Goal: Task Accomplishment & Management: Use online tool/utility

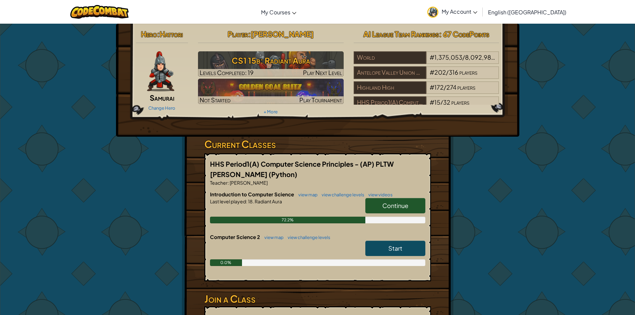
scroll to position [100, 0]
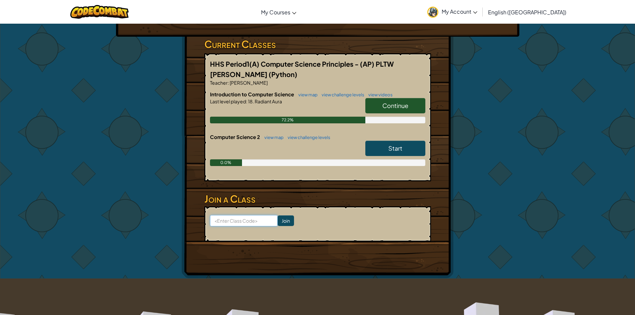
click at [241, 222] on input at bounding box center [244, 220] width 68 height 11
type input "floorpanbird"
click input "Join" at bounding box center [286, 220] width 16 height 11
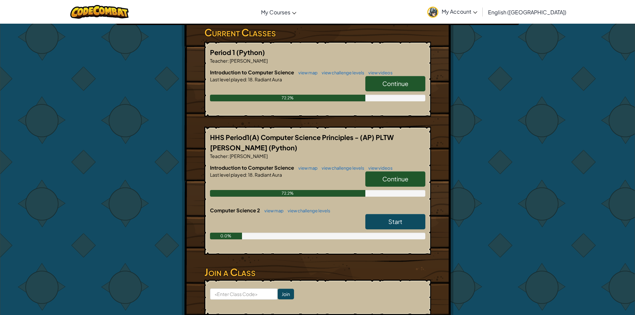
scroll to position [100, 0]
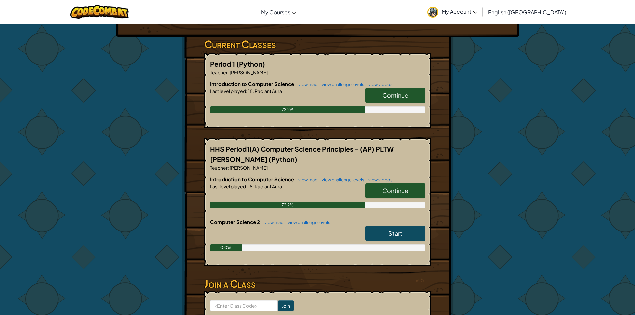
click at [394, 192] on span "Continue" at bounding box center [395, 191] width 26 height 8
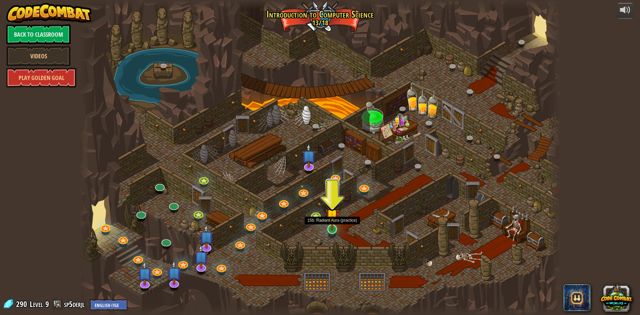
click at [330, 230] on img at bounding box center [332, 215] width 13 height 30
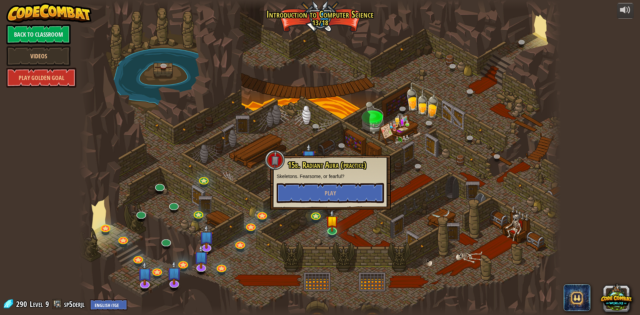
click at [393, 224] on div at bounding box center [320, 157] width 482 height 315
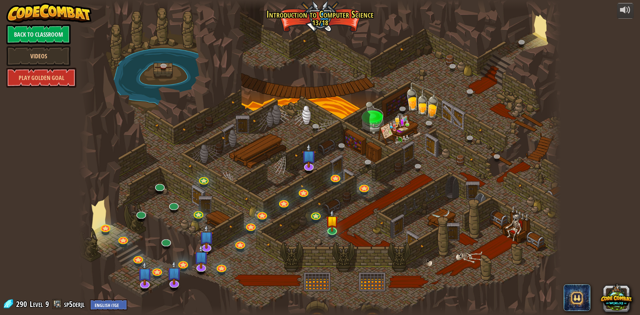
click at [360, 198] on div at bounding box center [320, 157] width 482 height 315
click at [329, 227] on img at bounding box center [332, 215] width 13 height 30
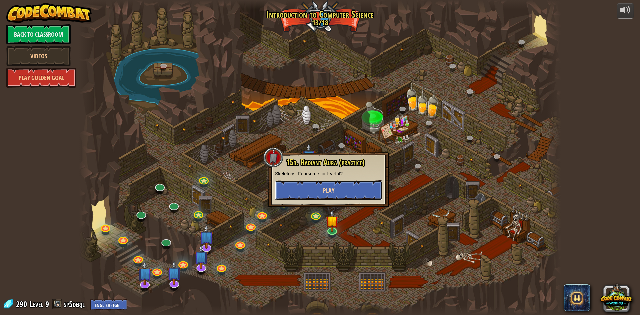
click at [336, 194] on button "Play" at bounding box center [328, 190] width 107 height 20
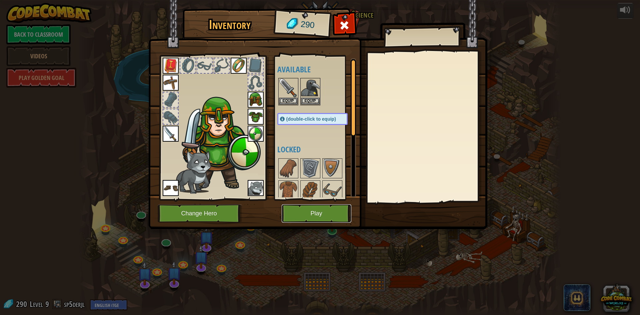
click at [315, 219] on button "Play" at bounding box center [317, 213] width 70 height 18
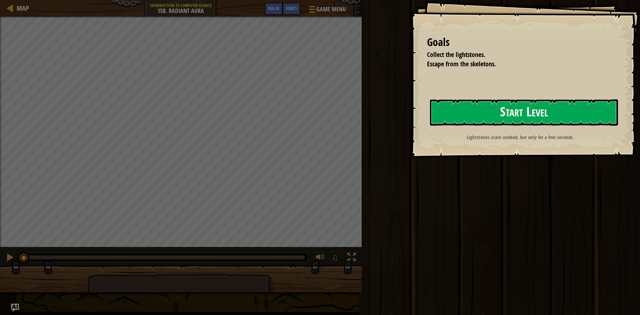
click at [476, 117] on button "Start Level" at bounding box center [524, 112] width 188 height 26
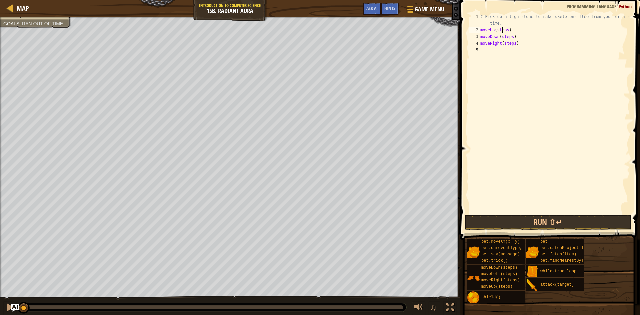
click at [503, 29] on div "# Pick up a lightstone to make skeletons flee from you for a short time. moveUp…" at bounding box center [554, 123] width 151 height 220
click at [508, 35] on div "# Pick up a lightstone to make skeletons flee from you for a short time. moveUp…" at bounding box center [554, 123] width 151 height 220
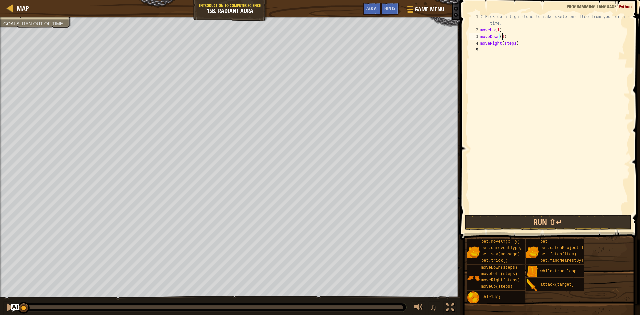
scroll to position [3, 2]
click at [509, 44] on div "# Pick up a lightstone to make skeletons flee from you for a short time. moveUp…" at bounding box center [554, 123] width 151 height 220
click at [530, 219] on button "Run ⇧↵" at bounding box center [548, 222] width 167 height 15
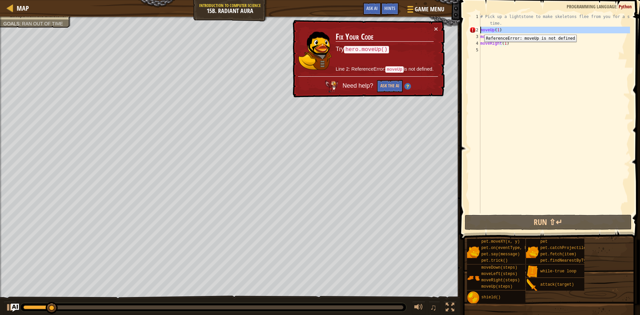
click at [479, 30] on div "2" at bounding box center [474, 30] width 11 height 7
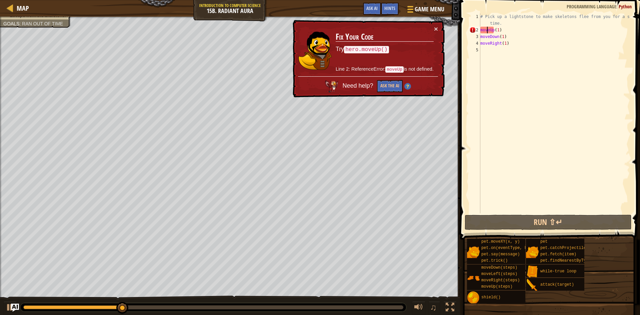
click at [487, 30] on div "# Pick up a lightstone to make skeletons flee from you for a short time. moveUp…" at bounding box center [554, 123] width 151 height 220
click at [480, 30] on div "2" at bounding box center [474, 30] width 11 height 7
click at [480, 29] on div "2" at bounding box center [474, 30] width 11 height 7
click at [481, 29] on div "# Pick up a lightstone to make skeletons flee from you for a short time. moveUp…" at bounding box center [554, 123] width 151 height 220
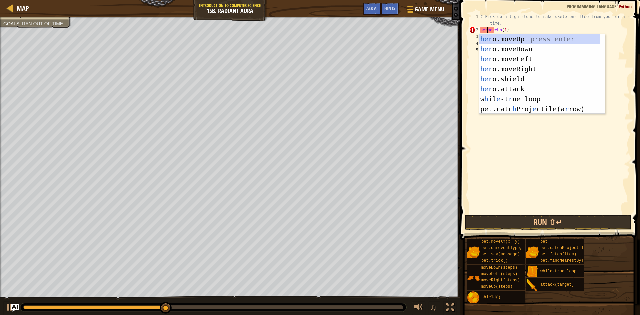
scroll to position [3, 1]
type textarea "hero.moveUp(1)"
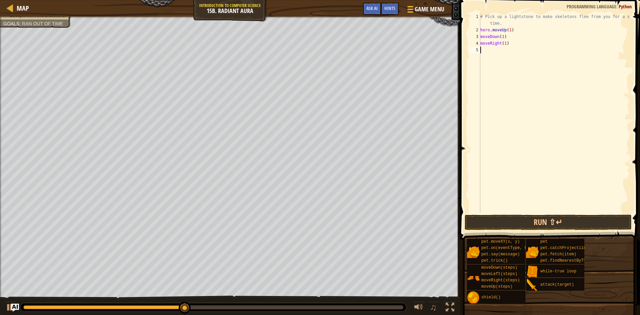
click at [502, 104] on div "# Pick up a lightstone to make skeletons flee from you for a short time. hero .…" at bounding box center [554, 123] width 151 height 220
click at [480, 36] on div "3" at bounding box center [474, 36] width 11 height 7
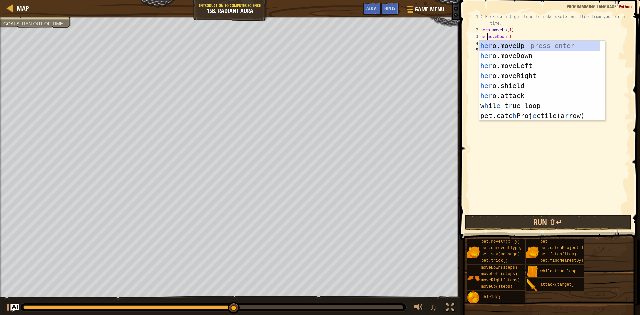
scroll to position [3, 1]
type textarea "hero.moveDown(1)"
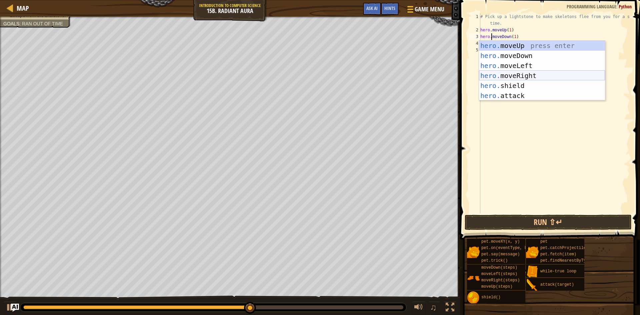
click at [482, 119] on div "# Pick up a lightstone to make skeletons flee from you for a short time. hero .…" at bounding box center [554, 123] width 151 height 220
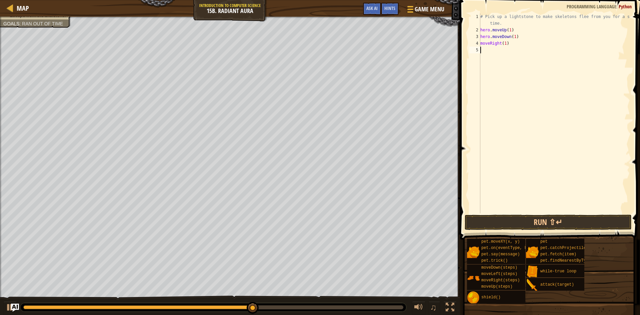
scroll to position [3, 0]
click at [482, 43] on div "# Pick up a lightstone to make skeletons flee from you for a short time. hero .…" at bounding box center [554, 123] width 151 height 220
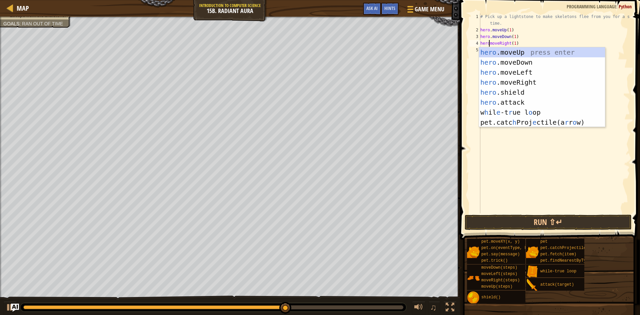
scroll to position [3, 1]
type textarea "hero.moveRight(1)"
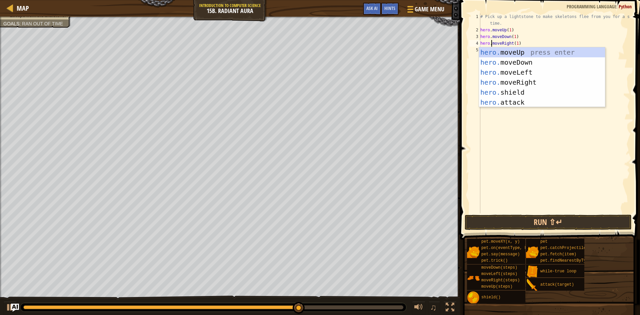
click at [544, 173] on div "# Pick up a lightstone to make skeletons flee from you for a short time. hero .…" at bounding box center [554, 123] width 151 height 220
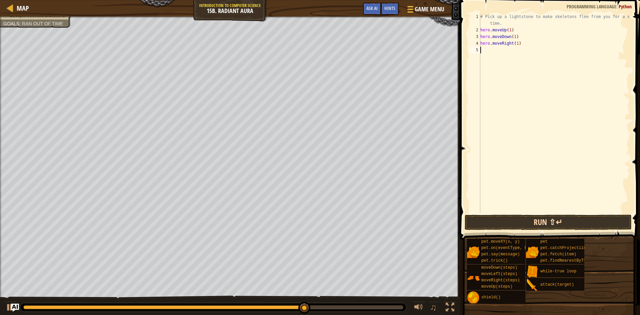
drag, startPoint x: 544, startPoint y: 211, endPoint x: 544, endPoint y: 217, distance: 6.3
click at [544, 215] on div "1 2 3 4 5 # Pick up a lightstone to make skeletons flee from you for a short ti…" at bounding box center [549, 132] width 182 height 259
click at [544, 218] on button "Run ⇧↵" at bounding box center [548, 222] width 167 height 15
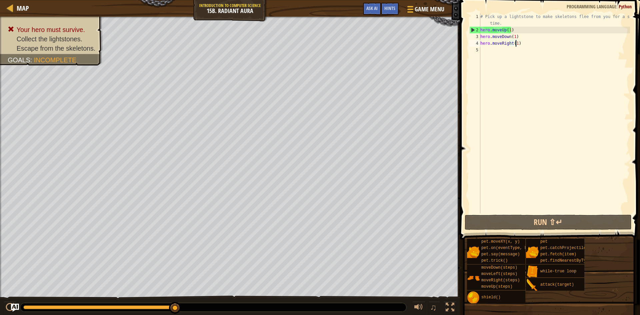
click at [514, 43] on div "# Pick up a lightstone to make skeletons flee from you for a short time. hero .…" at bounding box center [554, 123] width 151 height 220
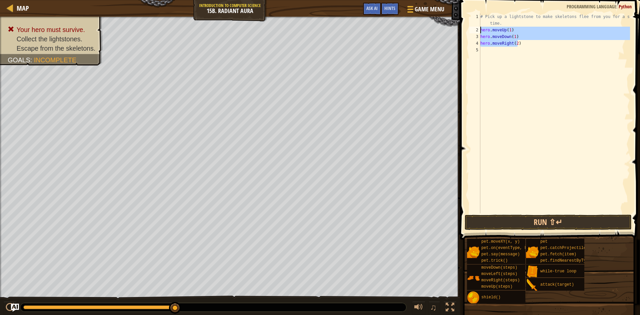
drag, startPoint x: 520, startPoint y: 44, endPoint x: 481, endPoint y: 28, distance: 42.6
click at [481, 28] on div "# Pick up a lightstone to make skeletons flee from you for a short time. hero .…" at bounding box center [554, 123] width 151 height 220
type textarea "hero.moveUp(1) hero.moveDown(1)"
click at [491, 49] on div "# Pick up a lightstone to make skeletons flee from you for a short time. hero .…" at bounding box center [554, 123] width 151 height 220
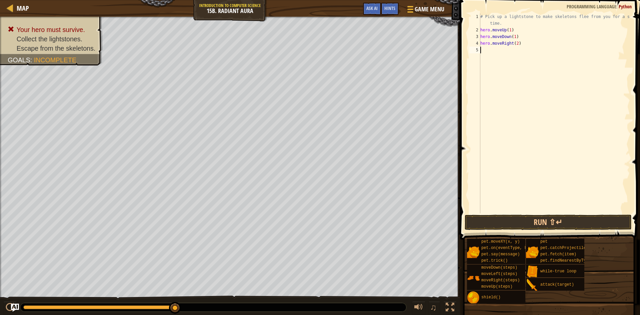
scroll to position [3, 0]
paste textarea "hero.moveRight(2)"
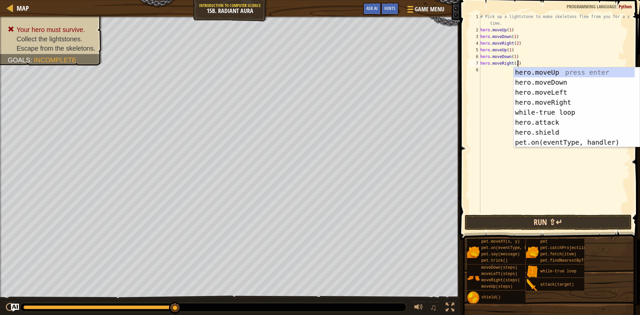
type textarea "hero.moveRight(2)"
click at [502, 224] on button "Run ⇧↵" at bounding box center [548, 222] width 167 height 15
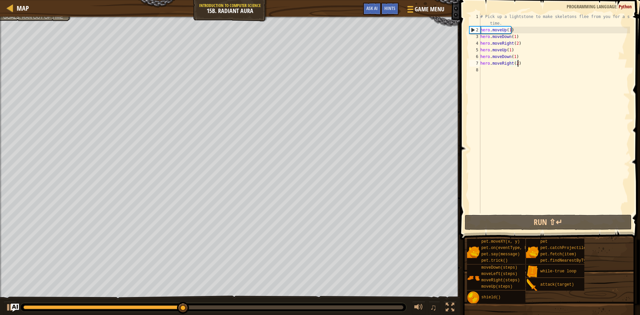
click at [518, 68] on div "# Pick up a lightstone to make skeletons flee from you for a short time. hero .…" at bounding box center [554, 123] width 151 height 220
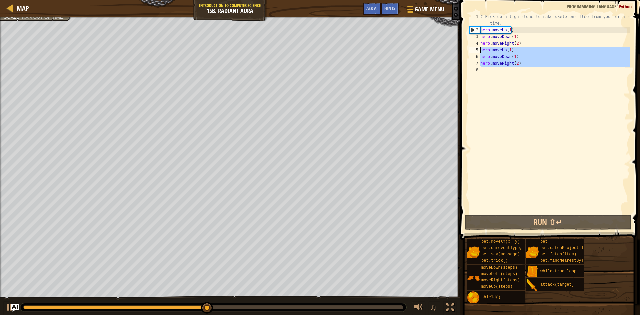
drag, startPoint x: 518, startPoint y: 68, endPoint x: 476, endPoint y: 52, distance: 44.9
click at [476, 52] on div "1 2 3 4 5 6 7 8 # Pick up a lightstone to make skeletons flee from you for a sh…" at bounding box center [549, 113] width 162 height 200
type textarea "hero.moveUp(1) hero.moveDown(1)"
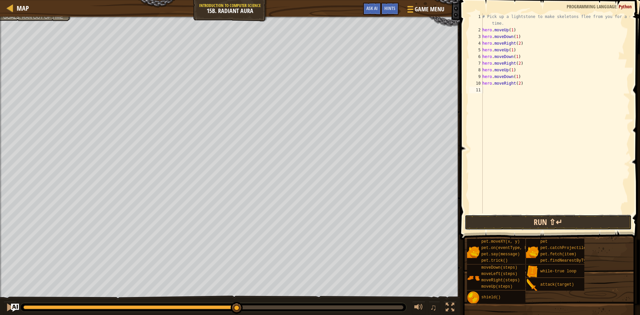
click at [538, 222] on button "Run ⇧↵" at bounding box center [548, 222] width 167 height 15
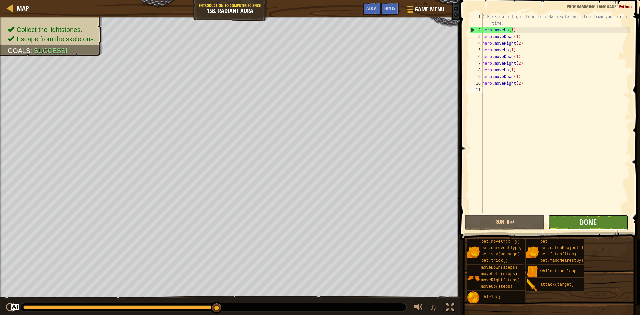
click at [609, 222] on button "Done" at bounding box center [588, 222] width 80 height 15
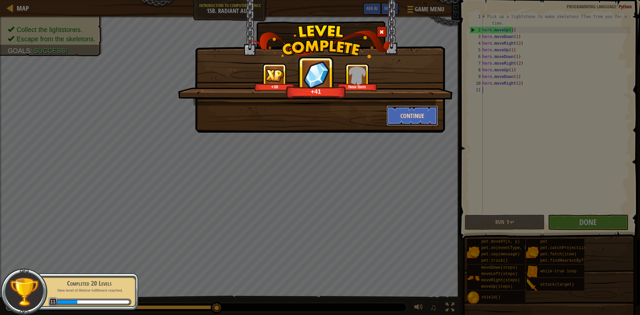
click at [409, 111] on button "Continue" at bounding box center [413, 116] width 52 height 20
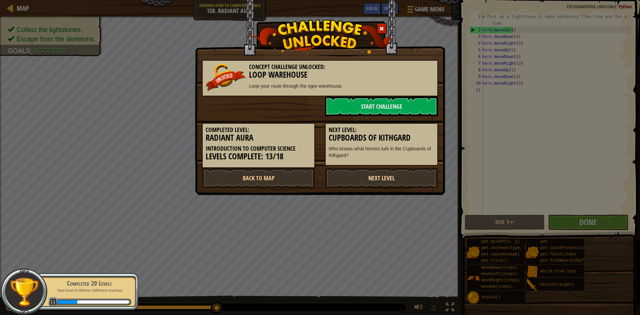
click at [383, 175] on link "Next Level" at bounding box center [381, 178] width 113 height 20
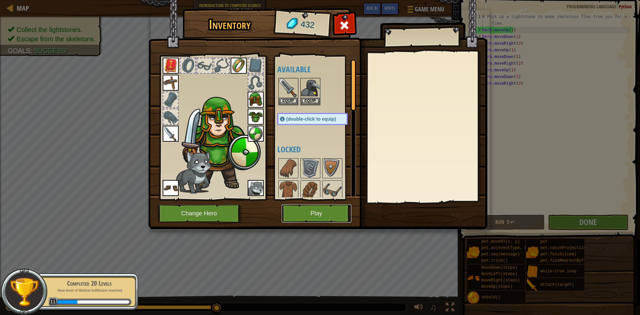
click at [314, 214] on button "Play" at bounding box center [317, 213] width 70 height 18
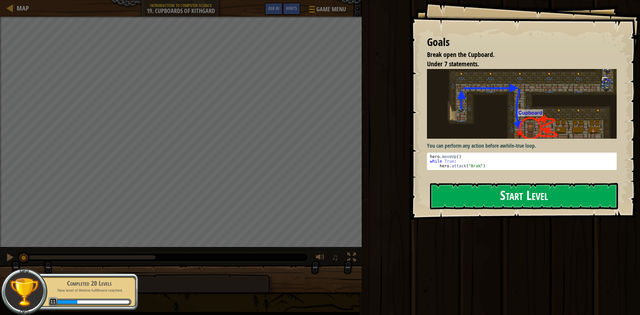
click at [481, 183] on button "Start Level" at bounding box center [524, 196] width 188 height 26
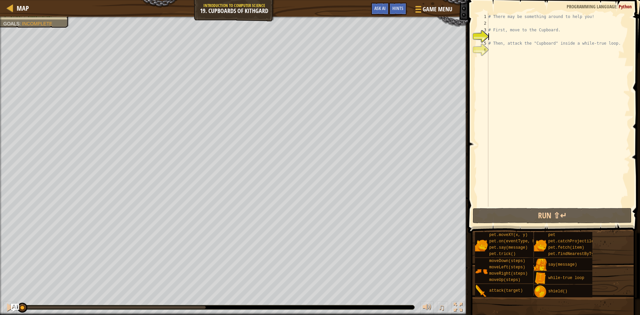
click at [2, 293] on div "Break open the Cupboard. Your hero must survive. Under 7 statements. Goals : In…" at bounding box center [320, 166] width 640 height 298
click at [5, 308] on button at bounding box center [9, 308] width 13 height 14
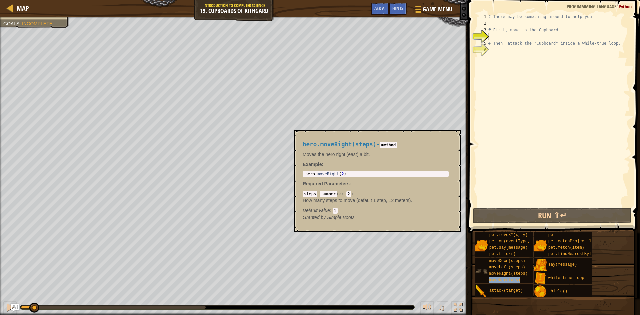
type textarea "moveUp(steps)"
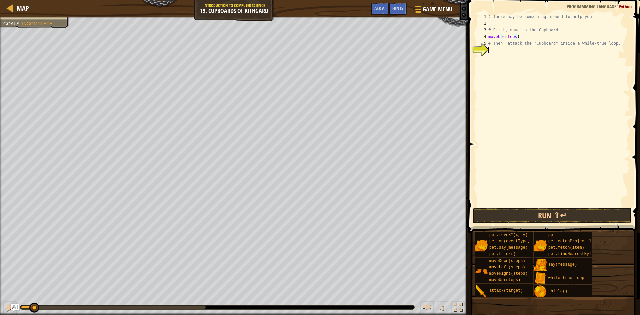
click at [517, 73] on div "# There may be something around to help you! # First, move to the Cupboard. mov…" at bounding box center [558, 116] width 143 height 207
click at [511, 37] on div "# There may be something around to help you! # First, move to the Cupboard. mov…" at bounding box center [558, 116] width 143 height 207
click at [488, 36] on div "4" at bounding box center [482, 36] width 11 height 7
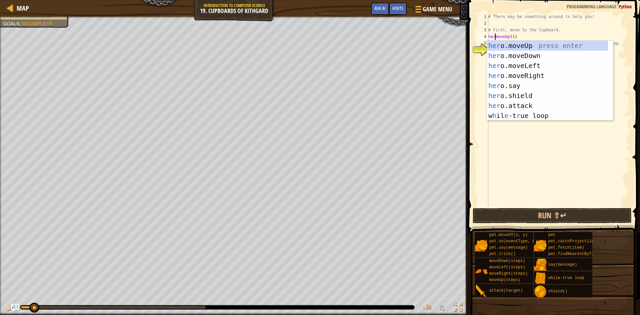
scroll to position [3, 1]
type textarea "hero.moveUp(1)"
click at [539, 129] on div "# There may be something around to help you! # First, move to the Cupboard. her…" at bounding box center [558, 116] width 143 height 207
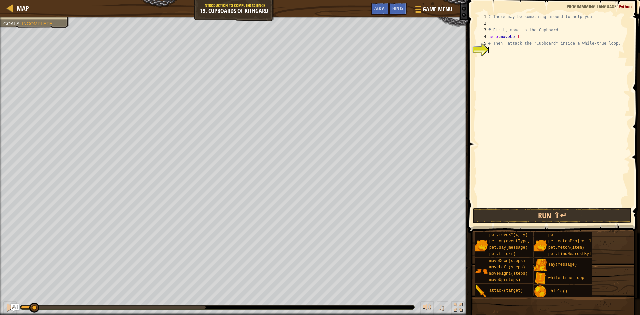
scroll to position [3, 0]
click at [530, 38] on div "# There may be something around to help you! # First, move to the Cupboard. her…" at bounding box center [558, 116] width 143 height 207
type textarea "hero.moveUp(1)"
type textarea "hero."
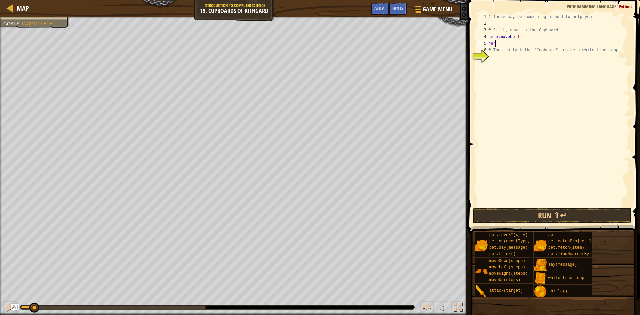
scroll to position [3, 1]
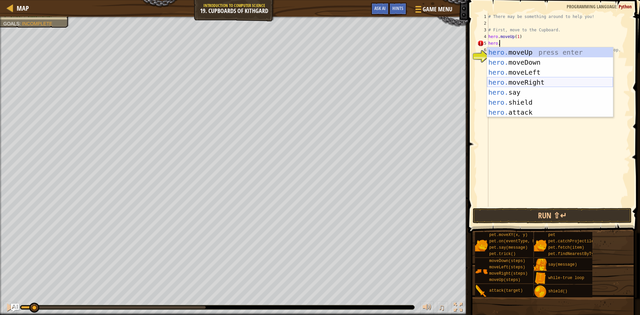
click at [551, 78] on div "hero. moveUp press enter hero. moveDown press enter hero. moveLeft press enter …" at bounding box center [550, 92] width 126 height 90
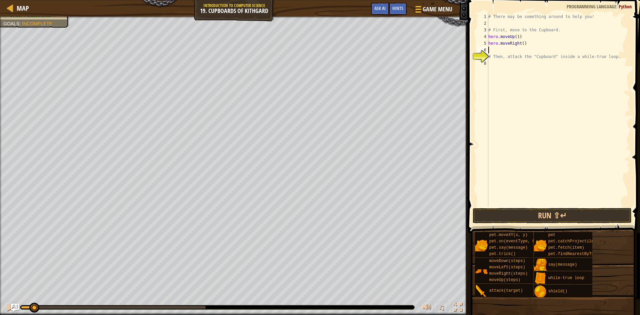
scroll to position [3, 0]
click at [522, 44] on div "# There may be something around to help you! # First, move to the Cupboard. her…" at bounding box center [558, 116] width 143 height 207
click at [545, 212] on button "Run ⇧↵" at bounding box center [552, 215] width 159 height 15
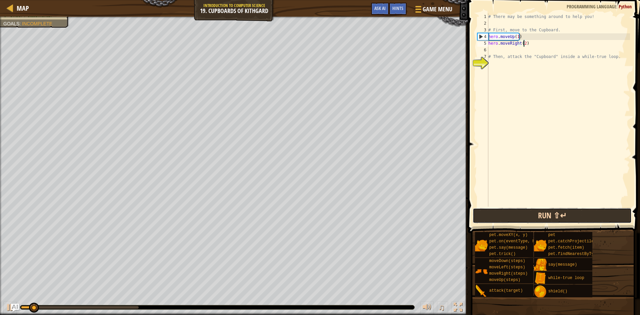
click at [545, 212] on button "Run ⇧↵" at bounding box center [552, 215] width 159 height 15
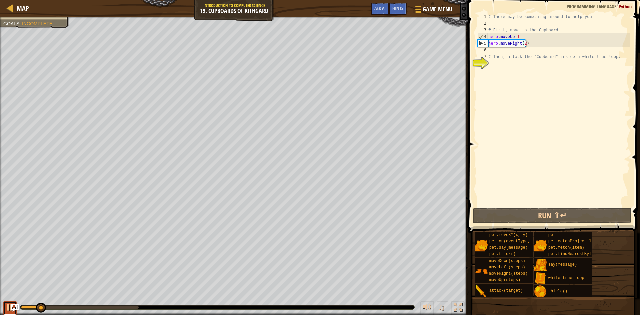
click at [8, 305] on div at bounding box center [10, 307] width 9 height 9
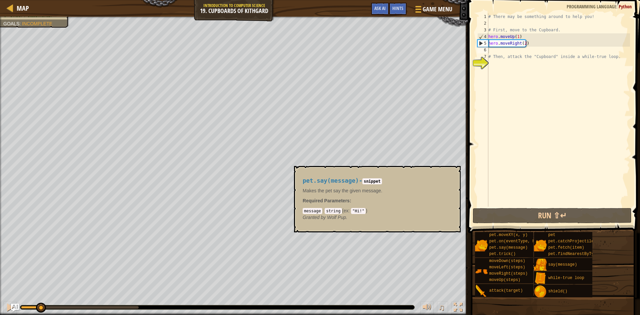
scroll to position [3, 2]
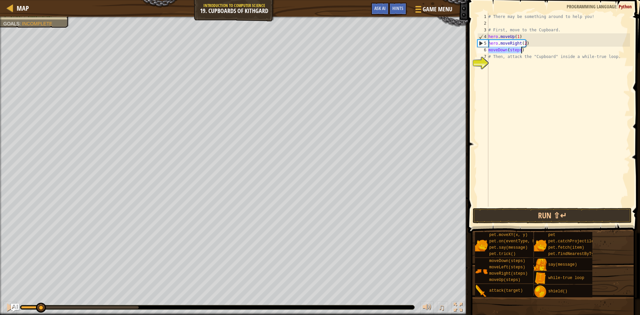
click at [515, 48] on div "# There may be something around to help you! # First, move to the Cupboard. her…" at bounding box center [558, 109] width 143 height 193
click at [515, 48] on div "# There may be something around to help you! # First, move to the Cupboard. her…" at bounding box center [558, 116] width 143 height 207
click at [557, 221] on button "Run ⇧↵" at bounding box center [552, 215] width 159 height 15
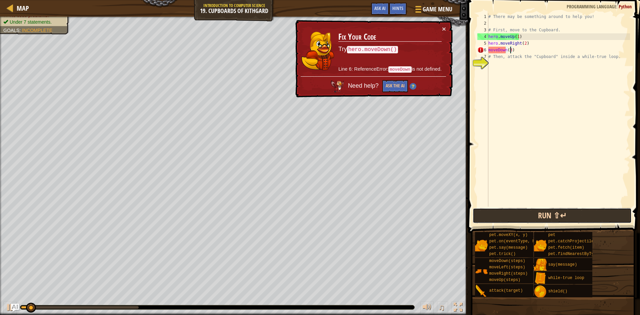
click at [557, 218] on button "Run ⇧↵" at bounding box center [552, 215] width 159 height 15
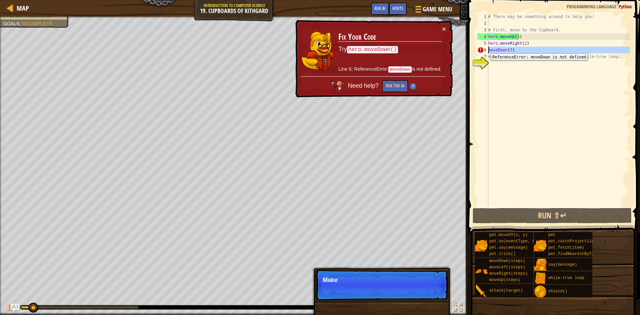
click at [486, 48] on div "6" at bounding box center [482, 50] width 11 height 7
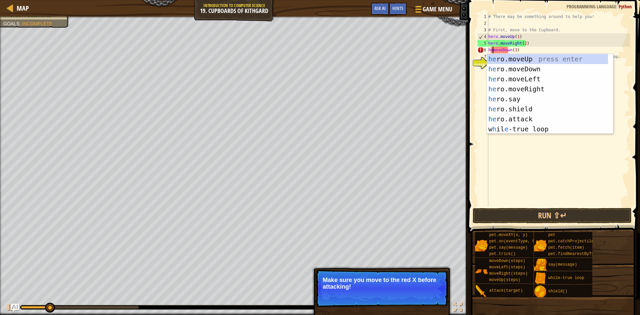
scroll to position [3, 1]
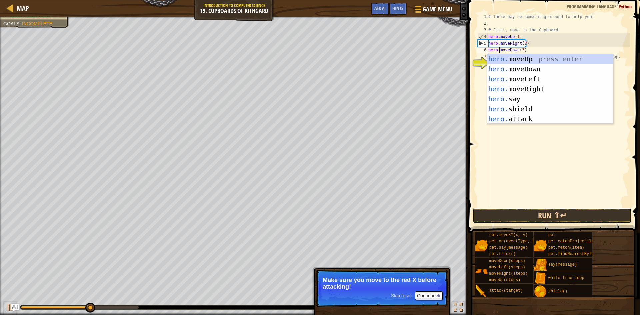
click at [536, 211] on button "Run ⇧↵" at bounding box center [552, 215] width 159 height 15
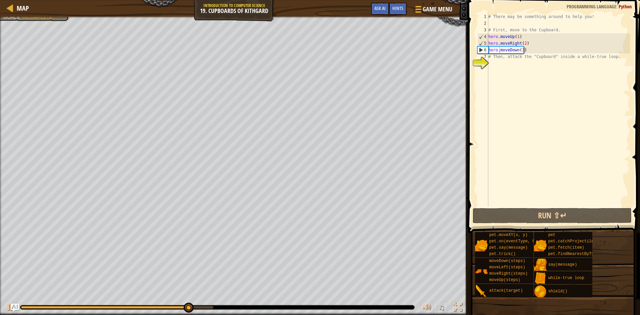
click at [65, 303] on div "♫" at bounding box center [234, 306] width 468 height 20
click at [68, 311] on div "♫" at bounding box center [234, 306] width 468 height 20
drag, startPoint x: 68, startPoint y: 305, endPoint x: 30, endPoint y: 298, distance: 39.0
click at [30, 298] on div "♫" at bounding box center [234, 306] width 468 height 20
click at [34, 305] on div at bounding box center [217, 307] width 394 height 4
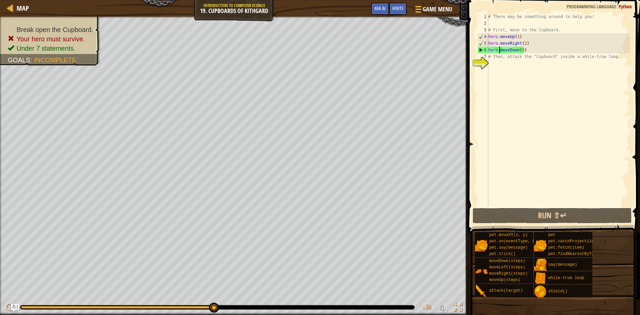
click at [34, 307] on div at bounding box center [117, 307] width 192 height 3
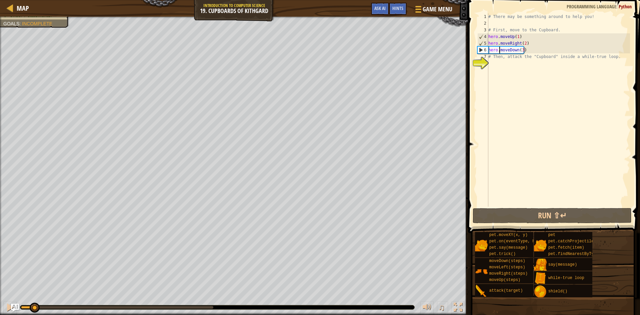
click at [521, 51] on div "# There may be something around to help you! # First, move to the Cupboard. her…" at bounding box center [558, 116] width 143 height 207
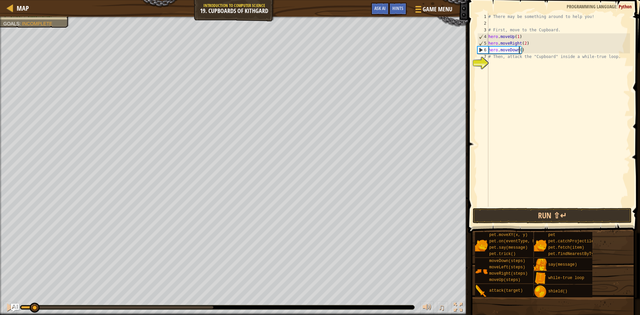
type textarea "hero.moveDown(2)"
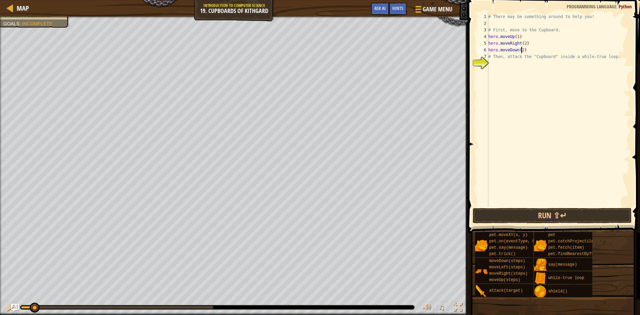
click at [528, 93] on div "# There may be something around to help you! # First, move to the Cupboard. her…" at bounding box center [558, 116] width 143 height 207
click at [526, 64] on div "# There may be something around to help you! # First, move to the Cupboard. her…" at bounding box center [558, 116] width 143 height 207
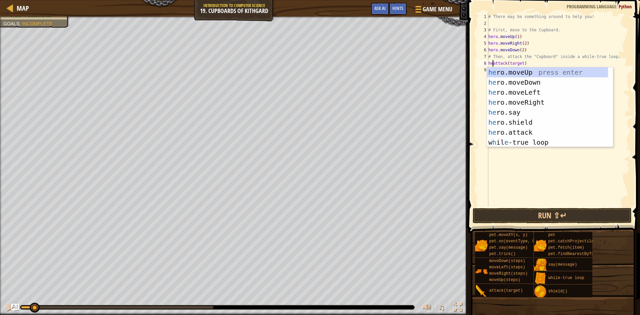
scroll to position [3, 1]
click at [524, 61] on div "# There may be something around to help you! # First, move to the Cupboard. her…" at bounding box center [558, 116] width 143 height 207
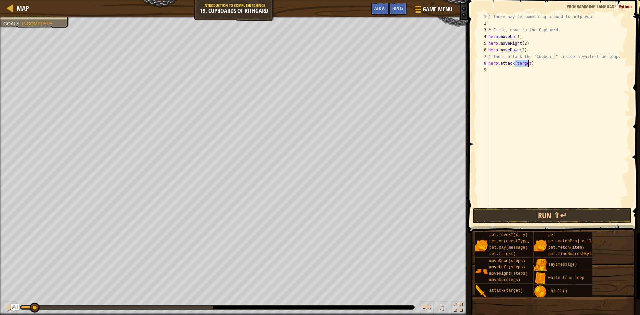
click at [524, 61] on div "# There may be something around to help you! # First, move to the Cupboard. her…" at bounding box center [558, 116] width 143 height 207
type textarea "hero.attack("Cuoboard")"
drag, startPoint x: 548, startPoint y: 62, endPoint x: 488, endPoint y: 63, distance: 60.0
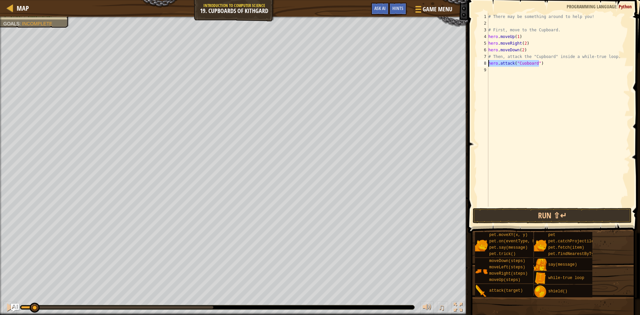
click at [488, 63] on div "hero.attack("Cuoboard") 1 2 3 4 5 6 7 8 9 # There may be something around to he…" at bounding box center [553, 109] width 154 height 193
click at [541, 77] on div "# There may be something around to help you! # First, move to the Cupboard. her…" at bounding box center [558, 116] width 143 height 207
paste textarea "hero.attack("Cuoboard")"
type textarea "hero.attack("Cuoboard")"
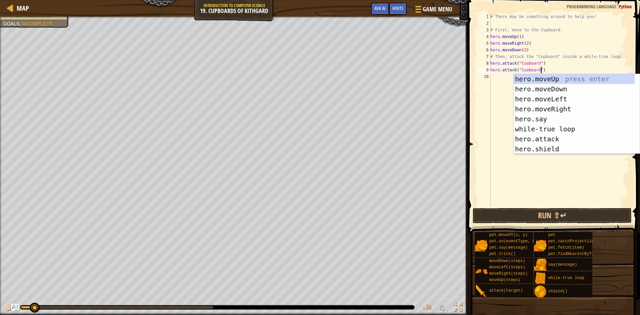
click at [497, 72] on div "# There may be something around to help you! # First, move to the Cupboard. her…" at bounding box center [559, 116] width 141 height 207
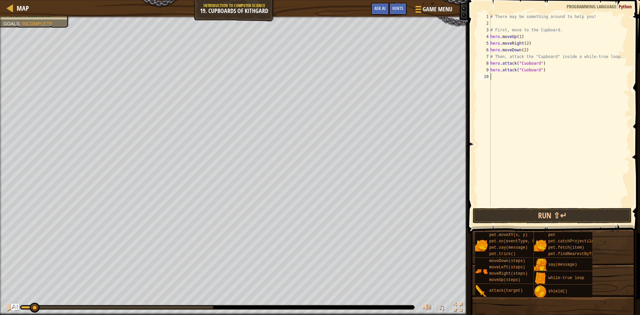
click at [497, 76] on div "# There may be something around to help you! # First, move to the Cupboard. her…" at bounding box center [559, 116] width 141 height 207
paste textarea "hero.attack("Cuoboard")"
type textarea "hero.attack("Cuoboard")"
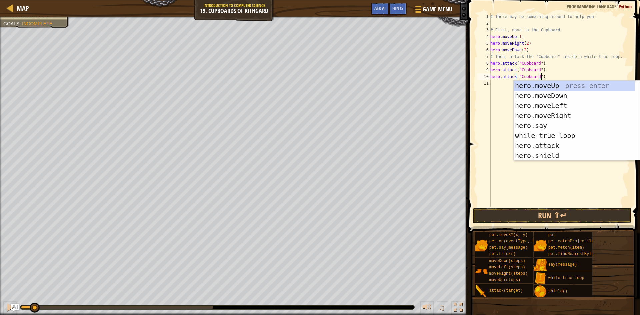
click at [497, 84] on div "# There may be something around to help you! # First, move to the Cupboard. her…" at bounding box center [559, 116] width 141 height 207
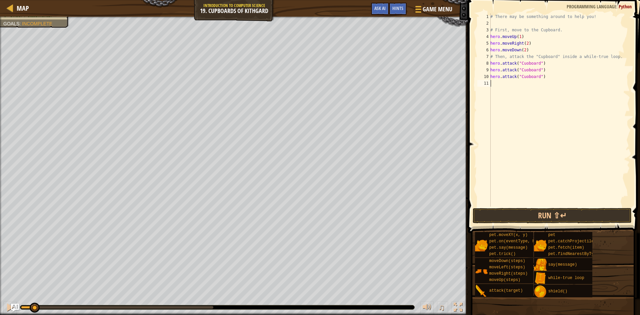
paste textarea "hero.attack("Cuoboard")"
type textarea "hero.attack("Cuoboard")"
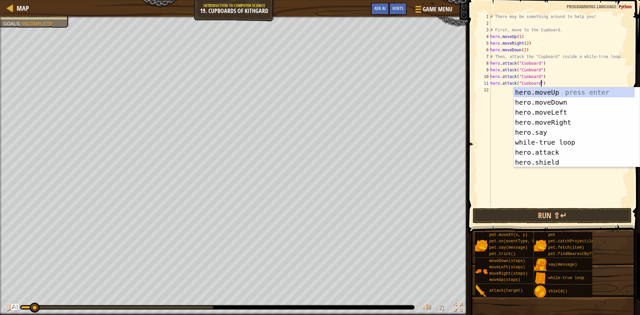
click at [494, 93] on div "# There may be something around to help you! # First, move to the Cupboard. her…" at bounding box center [559, 116] width 141 height 207
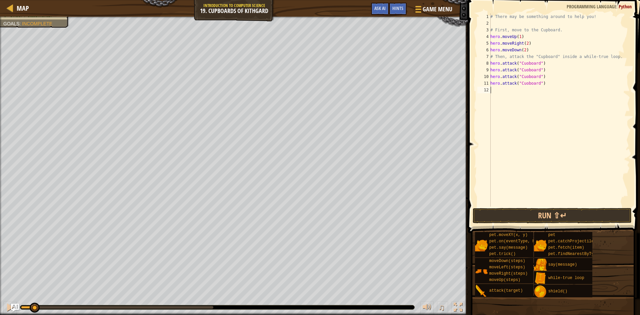
paste textarea "hero.attack("Cuoboard")"
click at [526, 64] on div "# There may be something around to help you! # First, move to the Cupboard. her…" at bounding box center [559, 116] width 141 height 207
click at [526, 70] on div "# There may be something around to help you! # First, move to the Cupboard. her…" at bounding box center [559, 116] width 141 height 207
click at [526, 76] on div "# There may be something around to help you! # First, move to the Cupboard. her…" at bounding box center [559, 116] width 141 height 207
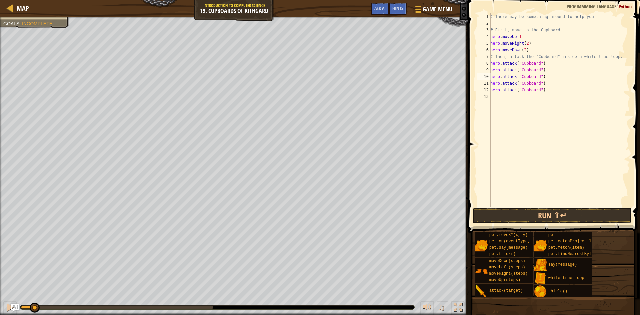
click at [525, 83] on div "# There may be something around to help you! # First, move to the Cupboard. her…" at bounding box center [559, 116] width 141 height 207
click at [526, 91] on div "# There may be something around to help you! # First, move to the Cupboard. her…" at bounding box center [559, 116] width 141 height 207
type textarea "hero.attack("Cupboard")"
click at [545, 218] on button "Run ⇧↵" at bounding box center [552, 215] width 159 height 15
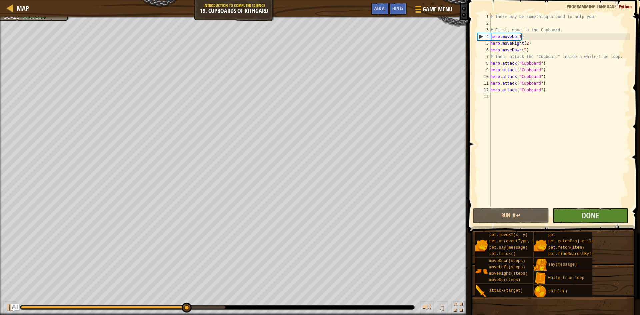
click at [607, 224] on span at bounding box center [554, 107] width 177 height 253
click at [596, 214] on span "Done" at bounding box center [590, 215] width 17 height 11
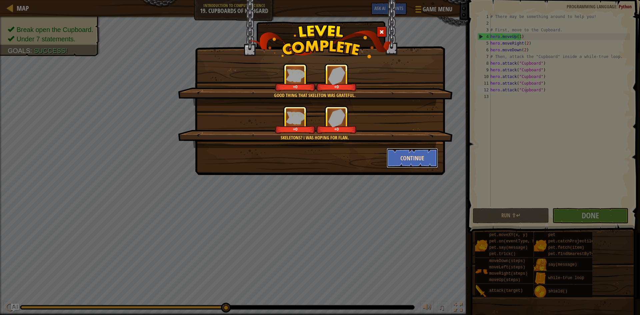
click at [404, 157] on button "Continue" at bounding box center [413, 158] width 52 height 20
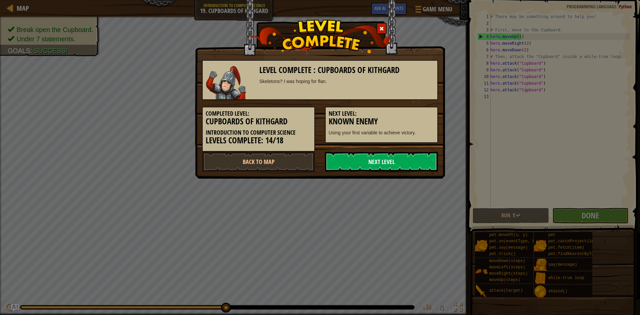
click at [404, 159] on link "Next Level" at bounding box center [381, 162] width 113 height 20
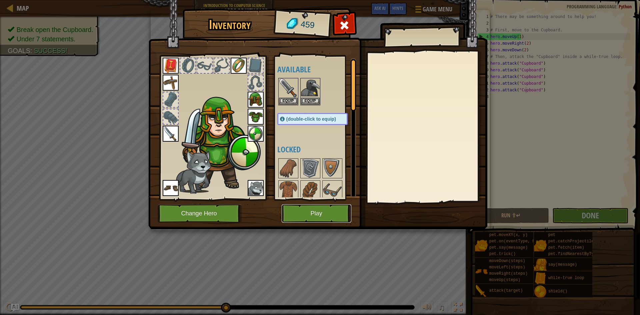
click at [319, 214] on button "Play" at bounding box center [317, 213] width 70 height 18
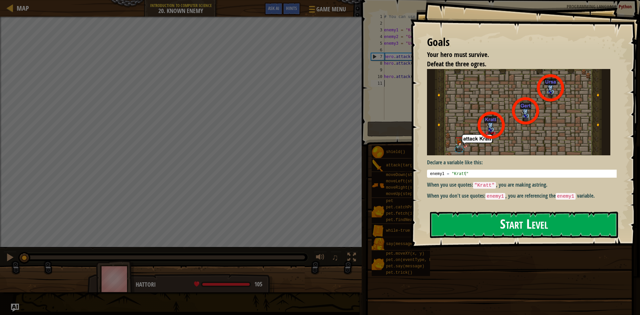
click at [486, 221] on button "Start Level" at bounding box center [524, 225] width 188 height 26
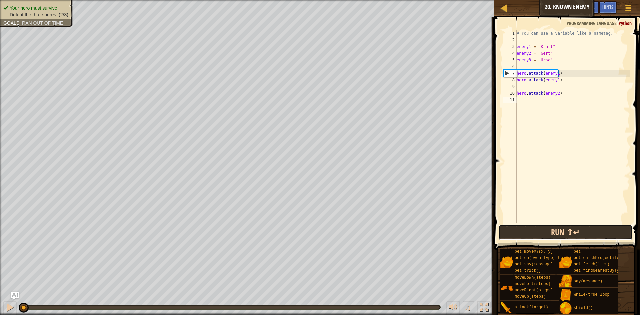
click at [541, 231] on button "Run ⇧↵" at bounding box center [566, 232] width 134 height 15
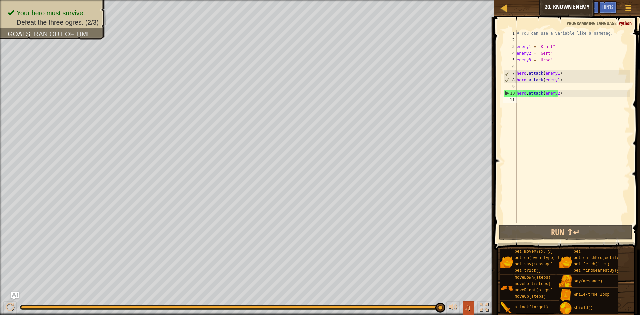
drag, startPoint x: 373, startPoint y: 307, endPoint x: 463, endPoint y: 304, distance: 89.4
click at [463, 304] on div "♫" at bounding box center [247, 306] width 494 height 20
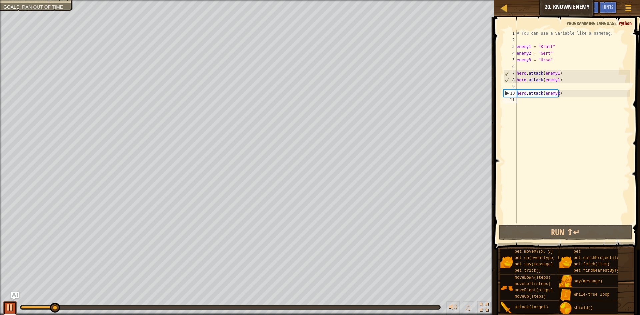
click at [5, 308] on button at bounding box center [9, 308] width 13 height 14
drag, startPoint x: 558, startPoint y: 98, endPoint x: 519, endPoint y: 102, distance: 38.9
click at [519, 102] on div "# You can use a variable like a nametag. enemy1 = "Kratt" enemy2 = "Gert" enemy…" at bounding box center [572, 133] width 115 height 207
click at [522, 86] on div "# You can use a variable like a nametag. enemy1 = "Kratt" enemy2 = "Gert" enemy…" at bounding box center [572, 133] width 115 height 207
drag, startPoint x: 569, startPoint y: 103, endPoint x: 550, endPoint y: 103, distance: 19.3
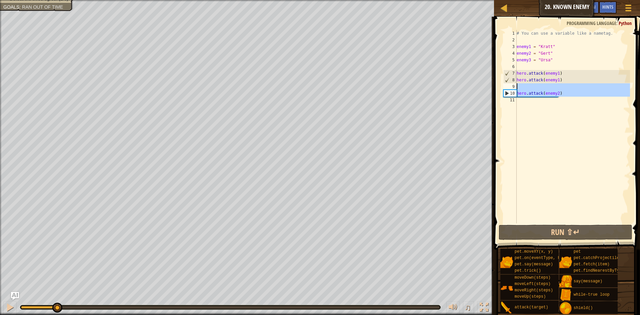
click at [549, 104] on div "# You can use a variable like a nametag. enemy1 = "Kratt" enemy2 = "Gert" enemy…" at bounding box center [572, 133] width 115 height 207
click at [551, 79] on div "# You can use a variable like a nametag. enemy1 = "Kratt" enemy2 = "Gert" enemy…" at bounding box center [572, 133] width 115 height 207
click at [555, 79] on div "# You can use a variable like a nametag. enemy1 = "Kratt" enemy2 = "Gert" enemy…" at bounding box center [572, 126] width 115 height 193
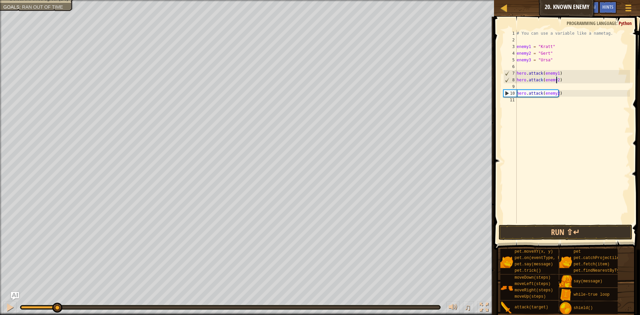
scroll to position [3, 3]
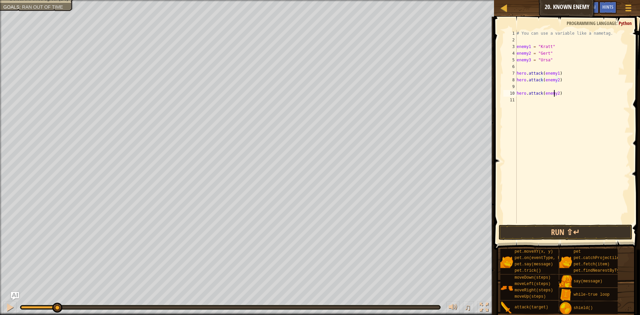
click at [555, 92] on div "# You can use a variable like a nametag. enemy1 = "Kratt" enemy2 = "Gert" enemy…" at bounding box center [572, 133] width 115 height 207
type textarea "hero.attack(enemy3)"
click at [521, 225] on button "Run ⇧↵" at bounding box center [566, 232] width 134 height 15
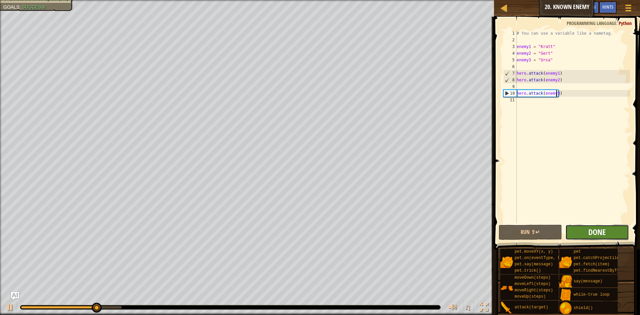
click at [598, 237] on span "Done" at bounding box center [596, 232] width 17 height 11
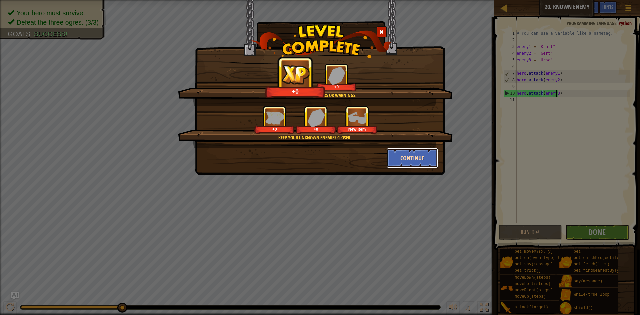
click at [422, 157] on button "Continue" at bounding box center [413, 158] width 52 height 20
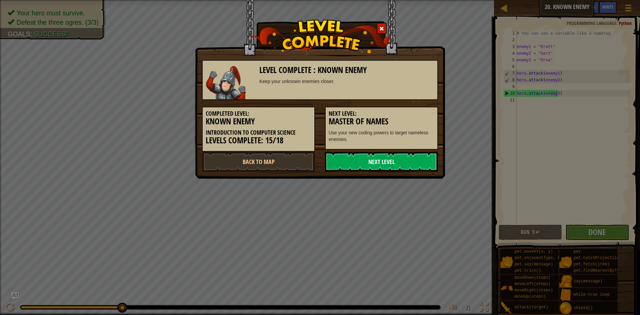
click at [354, 158] on link "Next Level" at bounding box center [381, 162] width 113 height 20
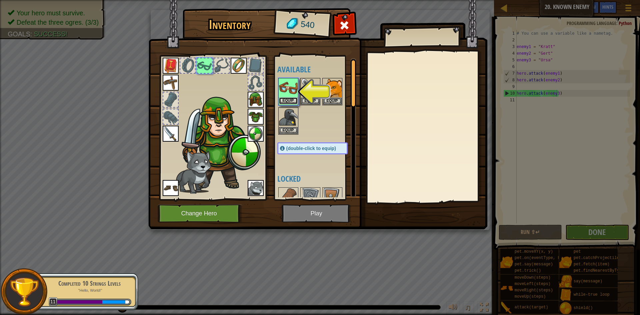
click at [291, 99] on button "Equip" at bounding box center [288, 100] width 19 height 7
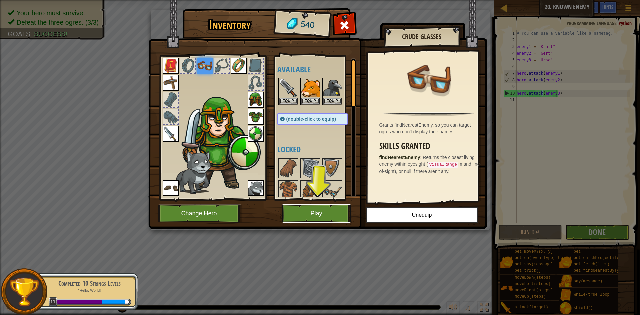
click at [312, 210] on button "Play" at bounding box center [317, 213] width 70 height 18
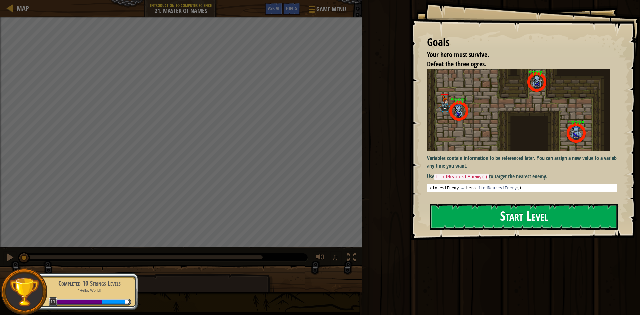
click at [468, 204] on button "Start Level" at bounding box center [524, 217] width 188 height 26
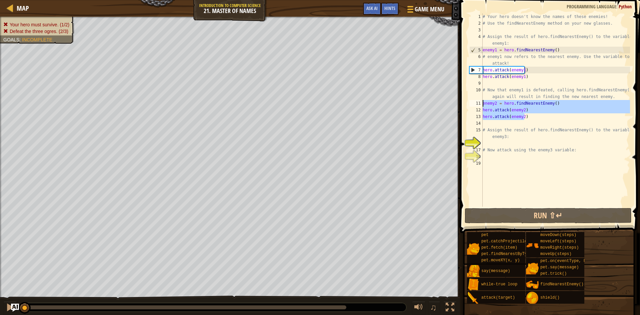
drag, startPoint x: 524, startPoint y: 117, endPoint x: 467, endPoint y: 102, distance: 59.6
click at [467, 102] on div "1 2 3 4 5 6 7 8 9 10 11 12 13 14 15 16 17 18 19 # Your hero doesn't know the na…" at bounding box center [549, 129] width 182 height 253
type textarea "enemy2 = hero.findNearestEnemy() hero.attack(enemy2)"
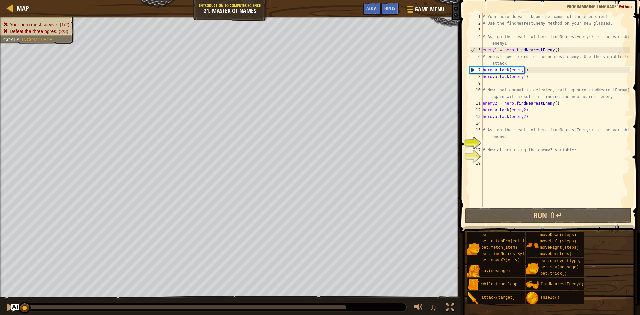
click at [488, 145] on div "# Your hero doesn't know the names of these enemies! # Use the findNearestEnemy…" at bounding box center [555, 116] width 149 height 207
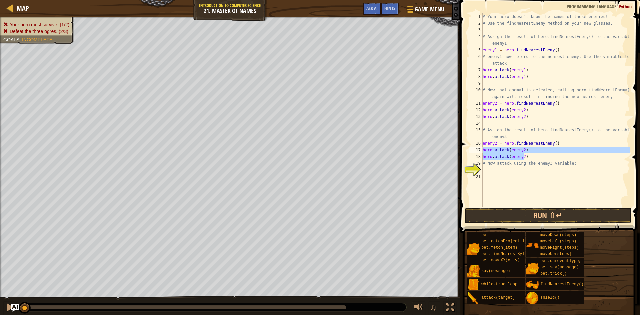
drag, startPoint x: 531, startPoint y: 159, endPoint x: 477, endPoint y: 150, distance: 54.7
click at [477, 150] on div "hero.attack(enemy2) 1 2 3 4 5 6 7 8 9 10 11 12 13 14 15 16 17 18 19 20 21 # You…" at bounding box center [549, 109] width 162 height 193
type textarea "hero.attack(enemy2) hero.attack(enemy2)"
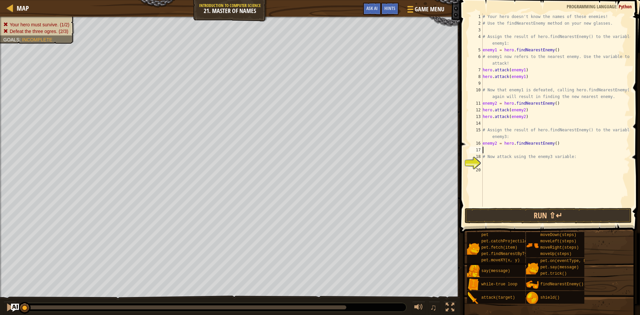
type textarea "enemy2 = hero.findNearestEnemy()"
click at [487, 157] on div "# Your hero doesn't know the names of these enemies! # Use the findNearestEnemy…" at bounding box center [555, 116] width 149 height 207
drag, startPoint x: 521, startPoint y: 155, endPoint x: 517, endPoint y: 177, distance: 22.0
click at [521, 157] on div "# Your hero doesn't know the names of these enemies! # Use the findNearestEnemy…" at bounding box center [555, 116] width 149 height 207
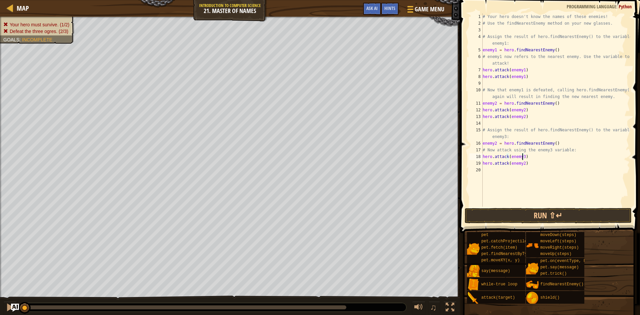
click at [522, 163] on div "# Your hero doesn't know the names of these enemies! # Use the findNearestEnemy…" at bounding box center [555, 116] width 149 height 207
click at [524, 214] on button "Run ⇧↵" at bounding box center [548, 215] width 167 height 15
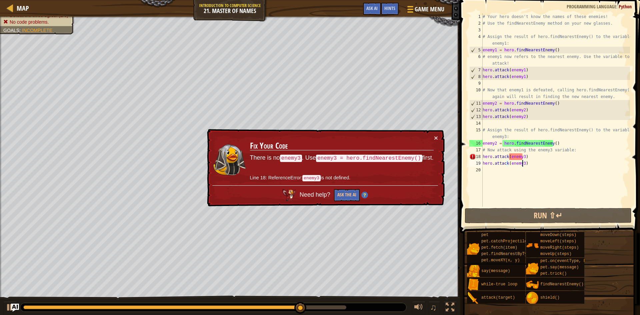
click at [521, 155] on div "# Your hero doesn't know the names of these enemies! # Use the findNearestEnemy…" at bounding box center [555, 116] width 149 height 207
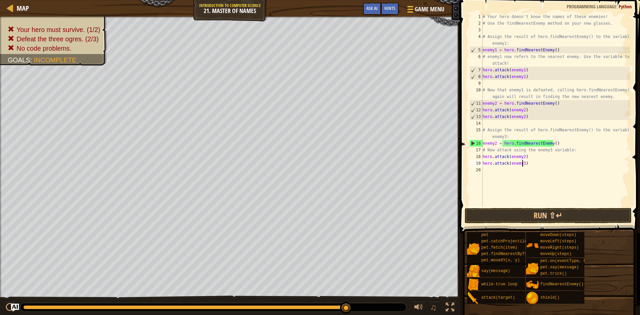
drag, startPoint x: 523, startPoint y: 163, endPoint x: 526, endPoint y: 169, distance: 6.7
click at [525, 163] on div "# Your hero doesn't know the names of these enemies! # Use the findNearestEnemy…" at bounding box center [555, 116] width 149 height 207
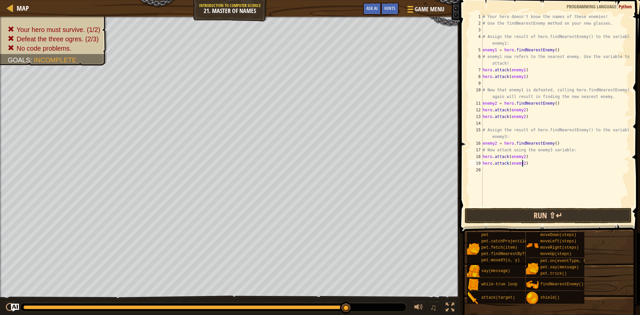
type textarea "hero.attack(enemy2)"
click at [549, 211] on button "Run ⇧↵" at bounding box center [548, 215] width 167 height 15
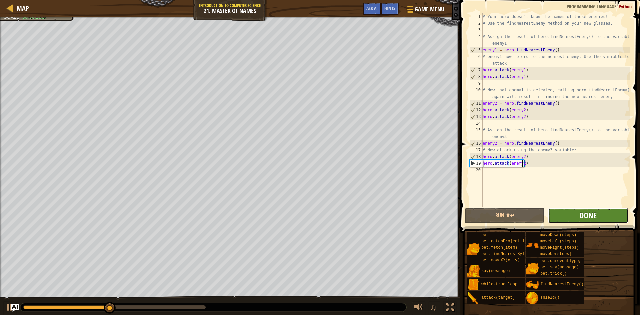
click at [580, 217] on span "Done" at bounding box center [587, 215] width 17 height 11
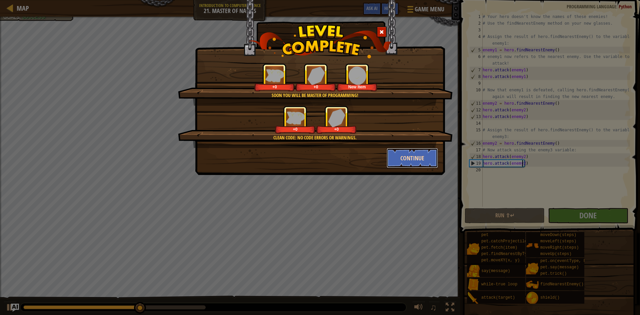
click at [415, 162] on button "Continue" at bounding box center [413, 158] width 52 height 20
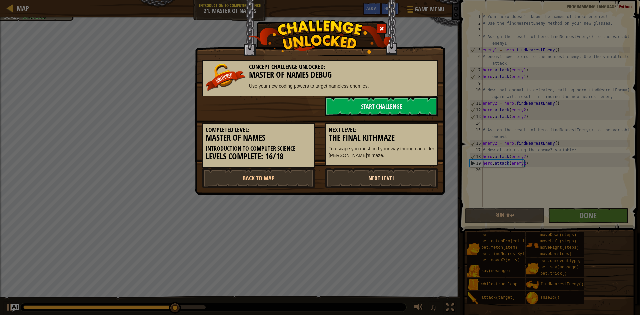
click at [395, 174] on link "Next Level" at bounding box center [381, 178] width 113 height 20
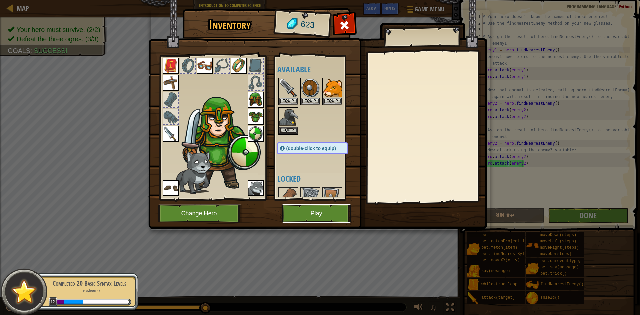
click at [328, 210] on button "Play" at bounding box center [317, 213] width 70 height 18
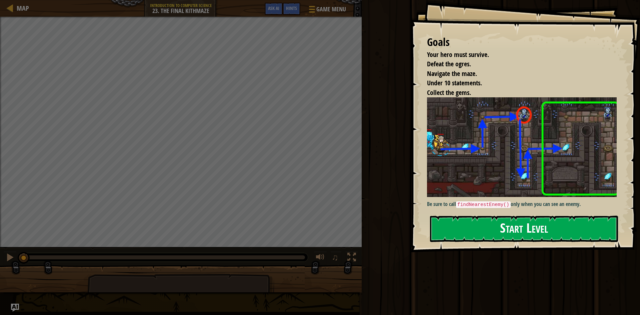
click at [510, 222] on button "Start Level" at bounding box center [524, 229] width 188 height 26
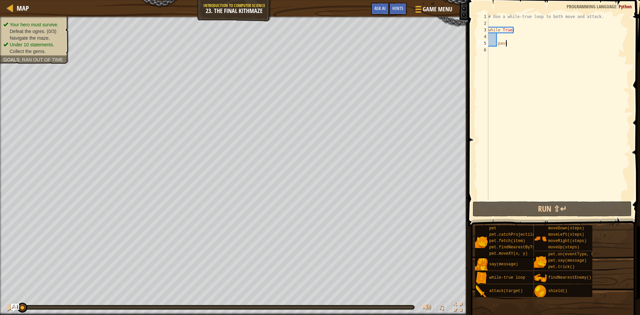
click at [511, 42] on div "# Use a while-true loop to both move and attack. while True : pass" at bounding box center [558, 113] width 143 height 200
click at [494, 39] on div "# Use a while-true loop to both move and attack. while True : pass" at bounding box center [558, 113] width 143 height 200
click at [507, 36] on div "# Use a while-true loop to both move and attack. while True : pass" at bounding box center [558, 113] width 143 height 200
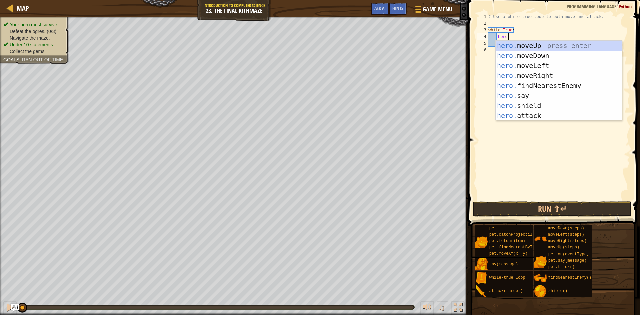
scroll to position [3, 1]
type textarea "h"
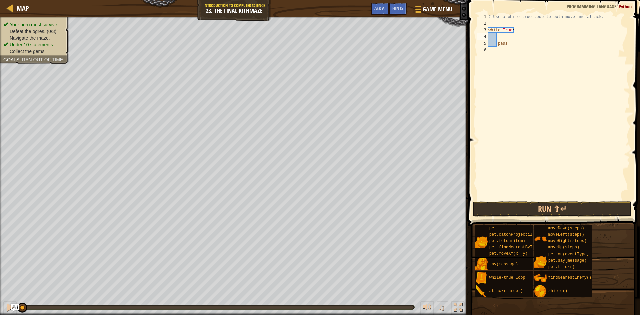
click at [491, 34] on div "# Use a while-true loop to both move and attack. while True : pass" at bounding box center [558, 113] width 143 height 200
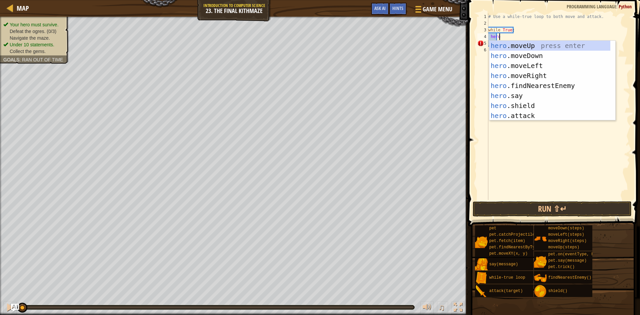
scroll to position [3, 1]
type textarea "h"
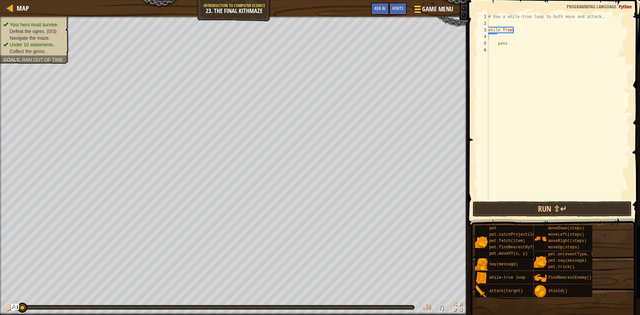
click at [422, 7] on span "Game Menu" at bounding box center [437, 9] width 31 height 9
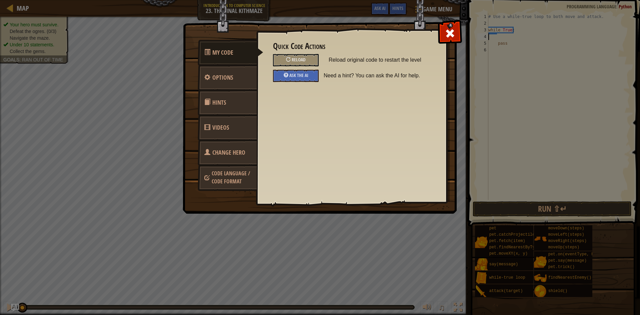
click at [594, 43] on div "My Code Options Hints Videos Change Hero Code Language / Code Format Quick Code…" at bounding box center [320, 157] width 640 height 315
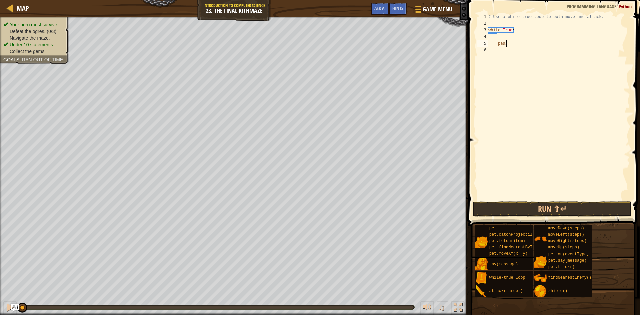
click at [510, 46] on div "# Use a while-true loop to both move and attack. while True : pass" at bounding box center [558, 113] width 143 height 200
type textarea "pass"
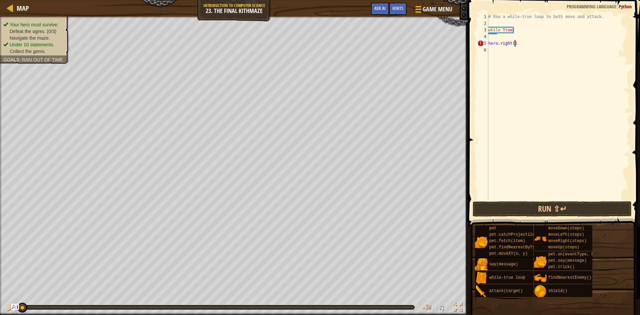
type textarea "hero.right(1)"
click at [520, 75] on div "# Use a while-true loop to both move and attack. while True : hero . right ( 1 )" at bounding box center [558, 113] width 143 height 200
click at [529, 204] on button "Run ⇧↵" at bounding box center [552, 208] width 159 height 15
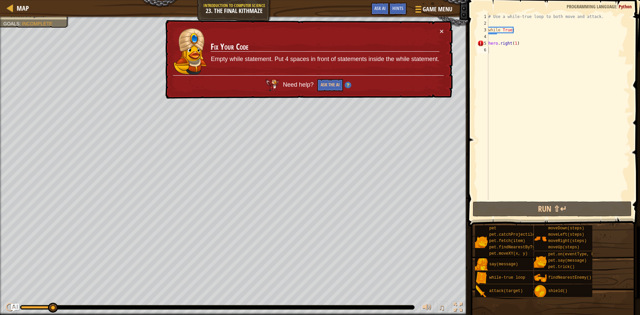
click at [435, 31] on td "Fix Your Code Empty while statement. Put 4 spaces in front of statements inside…" at bounding box center [324, 52] width 229 height 48
click at [439, 31] on div "× Fix Your Code Empty while statement. Put 4 spaces in front of statements insi…" at bounding box center [308, 59] width 289 height 79
click at [442, 31] on button "×" at bounding box center [442, 31] width 4 height 7
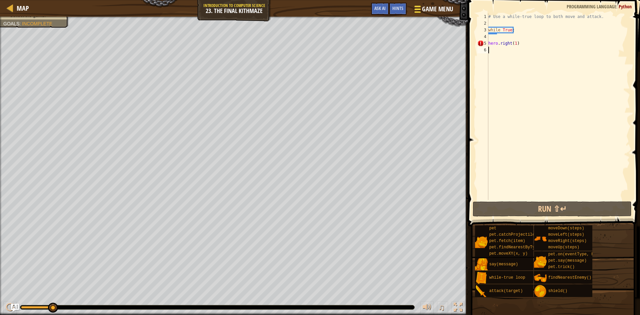
click at [448, 11] on span "Game Menu" at bounding box center [437, 9] width 31 height 9
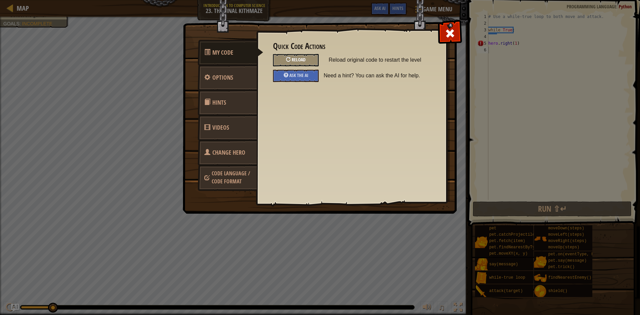
click at [291, 58] on span at bounding box center [291, 59] width 1 height 6
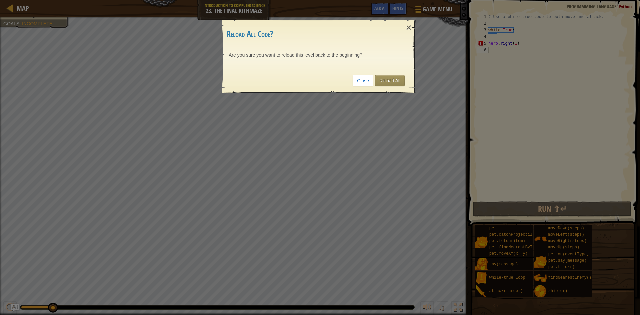
click at [374, 79] on div "Close Reload All" at bounding box center [319, 80] width 185 height 25
click at [382, 82] on link "Reload All" at bounding box center [390, 80] width 30 height 11
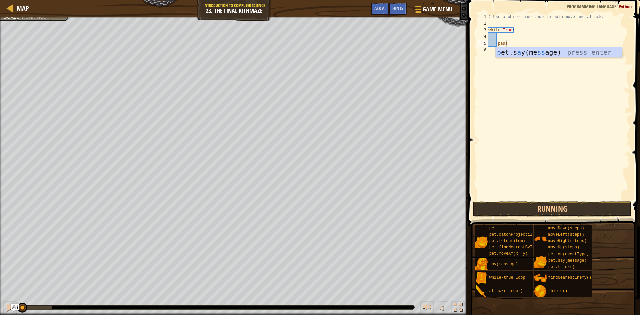
type textarea "pass"
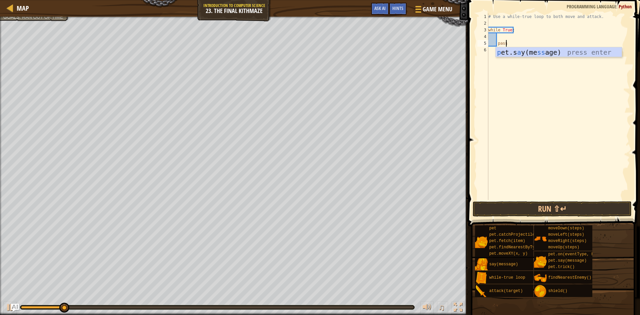
click at [521, 43] on div "# Use a while-true loop to both move and attack. while True : pass" at bounding box center [558, 113] width 143 height 200
click at [507, 43] on div "# Use a while-true loop to both move and attack. while True : pass" at bounding box center [558, 113] width 143 height 200
click at [506, 41] on div "# Use a while-true loop to both move and attack. while True : pass" at bounding box center [558, 113] width 143 height 200
click at [541, 210] on button "Run ⇧↵" at bounding box center [552, 208] width 159 height 15
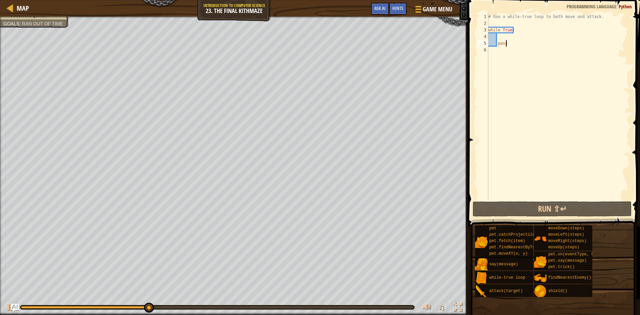
click at [543, 54] on div "# Use a while-true loop to both move and attack. while True : pass" at bounding box center [558, 113] width 143 height 200
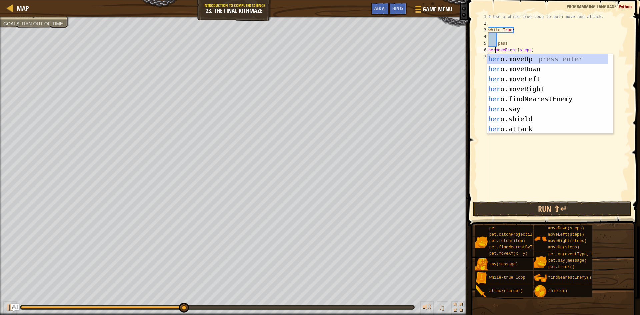
scroll to position [3, 1]
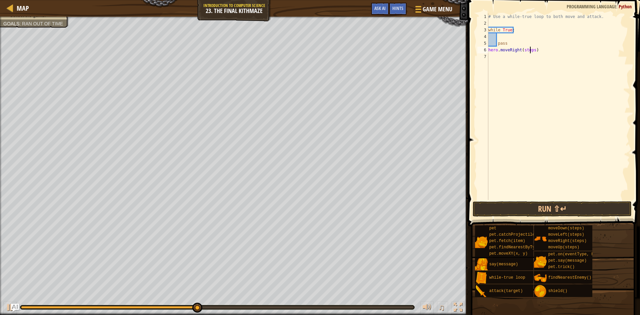
click at [529, 50] on div "# Use a while-true loop to both move and attack. while True : pass hero . moveR…" at bounding box center [558, 113] width 143 height 200
type textarea "hero.moveRight(1)"
click at [548, 210] on button "Run ⇧↵" at bounding box center [552, 208] width 159 height 15
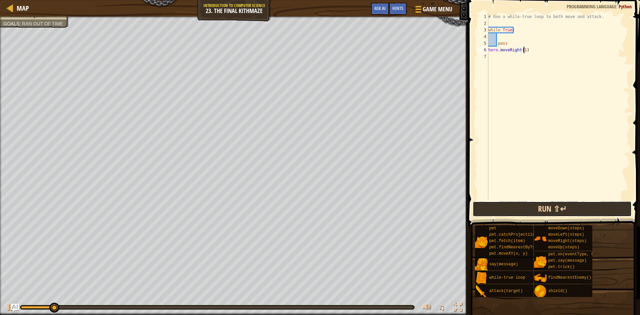
click at [548, 210] on button "Run ⇧↵" at bounding box center [552, 208] width 159 height 15
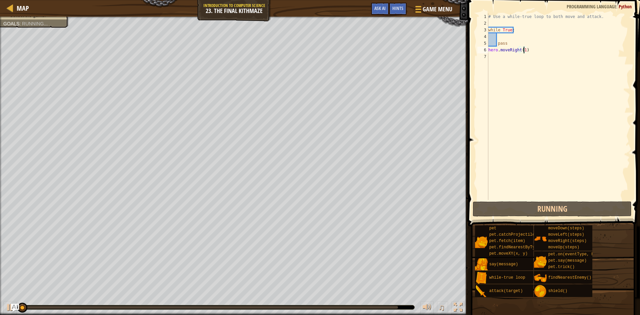
click at [511, 112] on div "# Use a while-true loop to both move and attack. while True : pass hero . moveR…" at bounding box center [558, 113] width 143 height 200
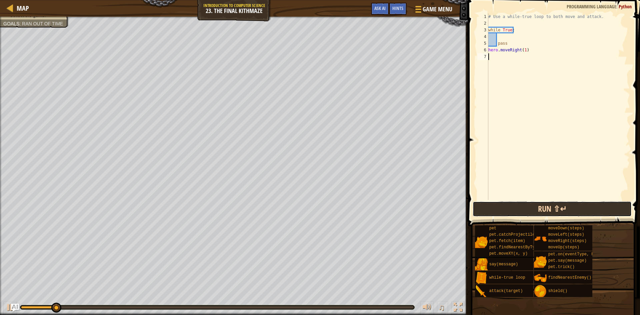
click at [526, 206] on button "Run ⇧↵" at bounding box center [552, 208] width 159 height 15
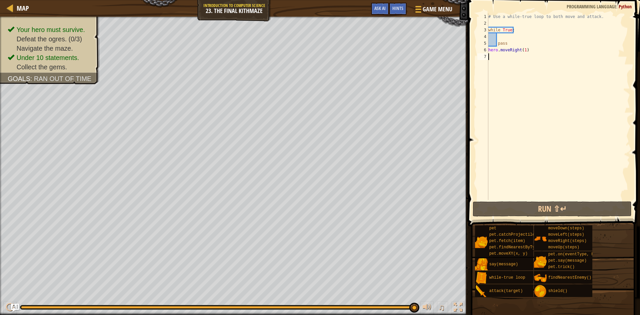
drag, startPoint x: 79, startPoint y: 307, endPoint x: 422, endPoint y: 296, distance: 343.2
click at [422, 296] on div "♫" at bounding box center [234, 306] width 468 height 20
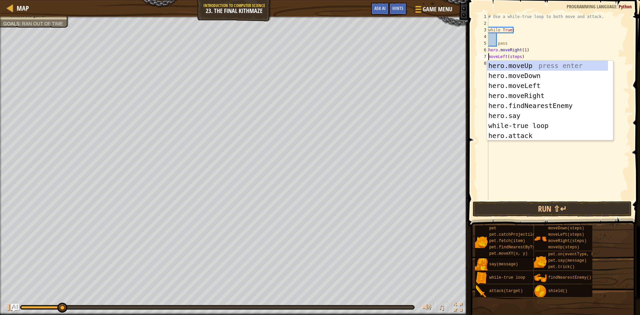
click at [513, 55] on div "# Use a while-true loop to both move and attack. while True : pass hero . moveR…" at bounding box center [558, 113] width 143 height 200
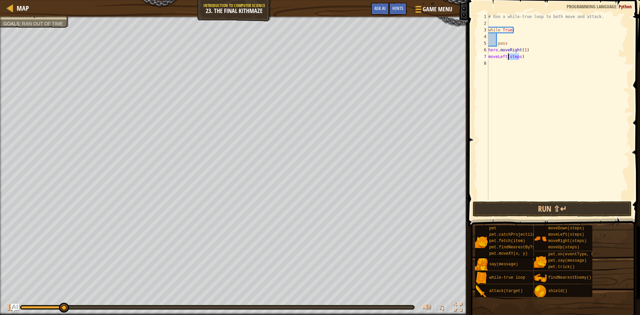
click at [513, 55] on div "# Use a while-true loop to both move and attack. while True : pass hero . moveR…" at bounding box center [558, 113] width 143 height 200
click at [489, 58] on div "# Use a while-true loop to both move and attack. while True : pass hero . moveR…" at bounding box center [558, 113] width 143 height 200
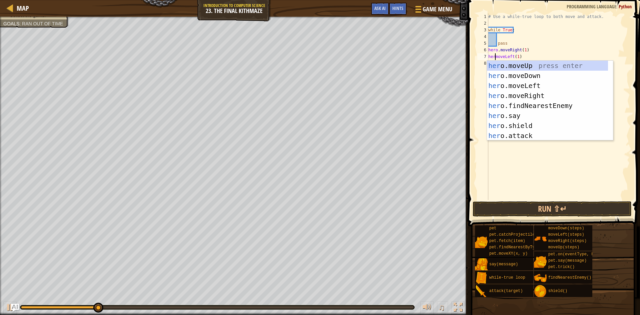
scroll to position [3, 1]
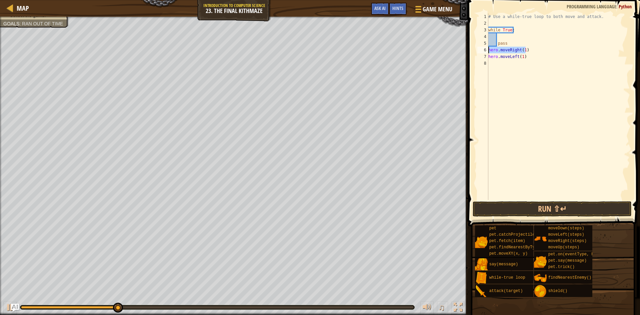
drag, startPoint x: 527, startPoint y: 48, endPoint x: 485, endPoint y: 49, distance: 41.7
click at [485, 49] on div "hero.moveLeft(1) 1 2 3 4 5 6 7 8 # Use a while-true loop to both move and attac…" at bounding box center [553, 106] width 154 height 187
type textarea "hero.moveRight(1)"
click at [547, 201] on span at bounding box center [554, 104] width 177 height 246
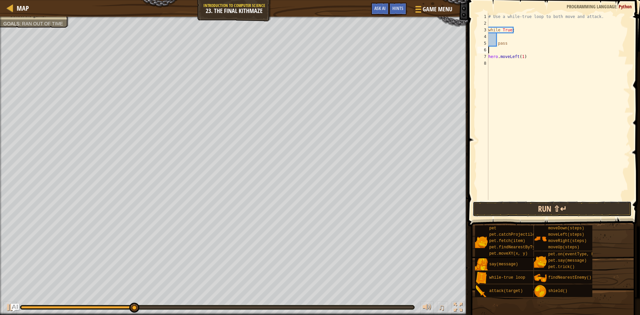
click at [548, 204] on button "Run ⇧↵" at bounding box center [552, 208] width 159 height 15
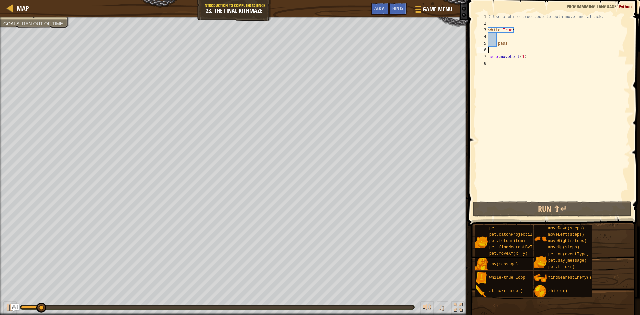
type textarea "pass"
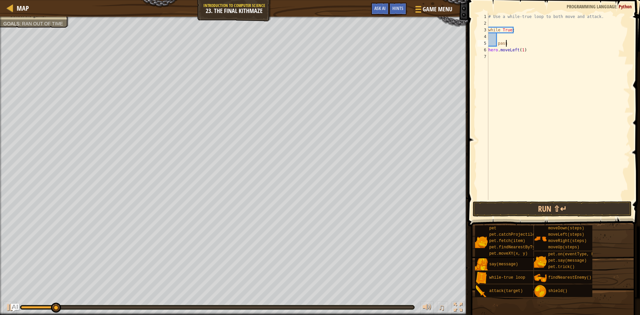
click at [524, 54] on div "# Use a while-true loop to both move and attack. while True : pass hero . moveL…" at bounding box center [558, 113] width 143 height 200
click at [526, 51] on div "# Use a while-true loop to both move and attack. while True : pass hero . moveL…" at bounding box center [558, 113] width 143 height 200
type textarea "hero.moveLeft(1)"
drag, startPoint x: 526, startPoint y: 51, endPoint x: 487, endPoint y: 52, distance: 39.0
click at [487, 52] on div "hero.moveLeft(1) 1 2 3 4 5 6 7 # Use a while-true loop to both move and attack.…" at bounding box center [553, 106] width 154 height 187
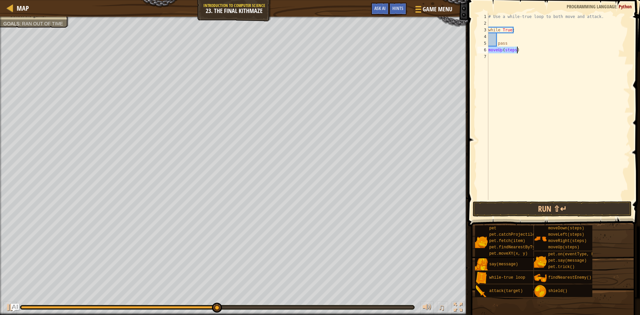
click at [511, 48] on div "# Use a while-true loop to both move and attack. while True : pass moveUp ( ste…" at bounding box center [558, 106] width 143 height 187
click at [511, 48] on div "# Use a while-true loop to both move and attack. while True : pass moveUp ( ste…" at bounding box center [558, 113] width 143 height 200
click at [488, 50] on div "# Use a while-true loop to both move and attack. while True : pass moveUp ( 1 )" at bounding box center [558, 113] width 143 height 200
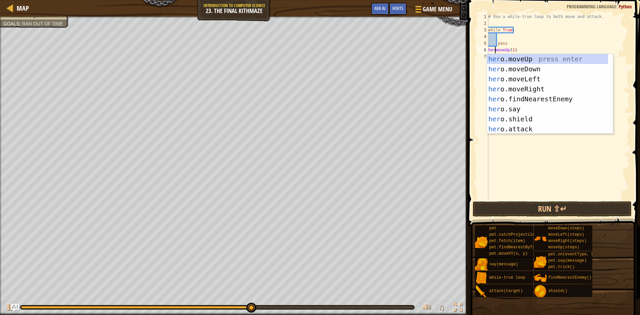
scroll to position [3, 1]
type textarea "hero.moveUp(1)"
click at [533, 208] on button "Run ⇧↵" at bounding box center [552, 208] width 159 height 15
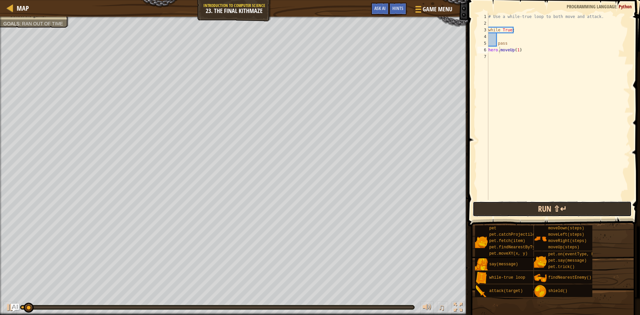
click at [533, 208] on button "Run ⇧↵" at bounding box center [552, 208] width 159 height 15
click at [533, 208] on button "Running" at bounding box center [552, 208] width 159 height 15
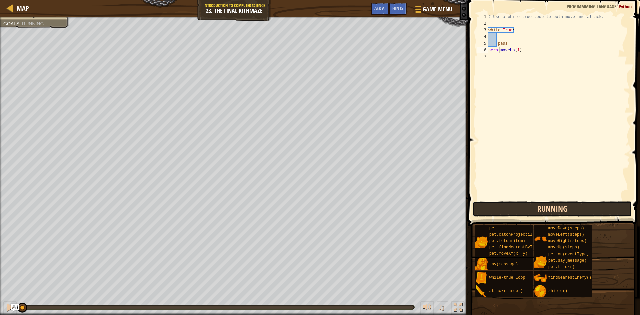
click at [533, 208] on button "Running" at bounding box center [552, 208] width 159 height 15
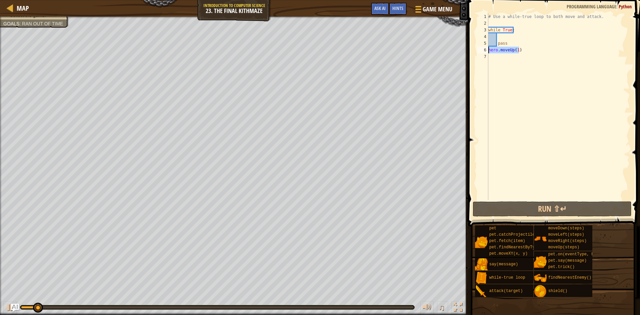
drag, startPoint x: 523, startPoint y: 52, endPoint x: 487, endPoint y: 53, distance: 35.7
click at [487, 53] on div "hero.moveUp(1) 1 2 3 4 5 6 7 # Use a while-true loop to both move and attack. w…" at bounding box center [553, 106] width 154 height 187
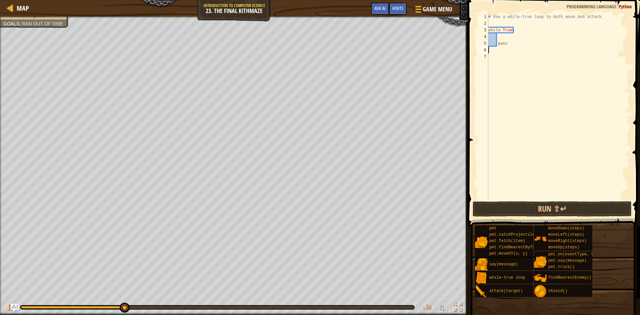
click at [505, 46] on div "# Use a while-true loop to both move and attack. while True : pass" at bounding box center [558, 113] width 143 height 200
click at [505, 46] on div "# Use a while-true loop to both move and attack. while True : pass" at bounding box center [558, 106] width 143 height 187
drag, startPoint x: 500, startPoint y: 42, endPoint x: 503, endPoint y: 46, distance: 4.6
click at [501, 43] on div "# Use a while-true loop to both move and attack. while True : pass" at bounding box center [558, 113] width 143 height 200
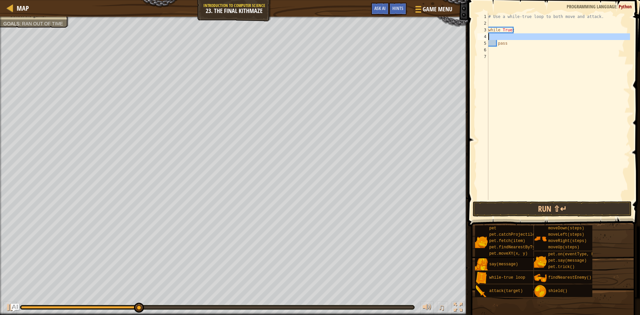
click at [486, 35] on div "4" at bounding box center [482, 36] width 11 height 7
type textarea "pass"
click at [488, 37] on div "# Use a while-true loop to both move and attack. while True : pass" at bounding box center [558, 113] width 143 height 200
click at [501, 29] on div "# Use a while-true loop to both move and attack. while True : pass" at bounding box center [558, 113] width 143 height 200
click at [491, 41] on div "# Use a while-true loop to both move and attack. while True : pass" at bounding box center [558, 113] width 143 height 200
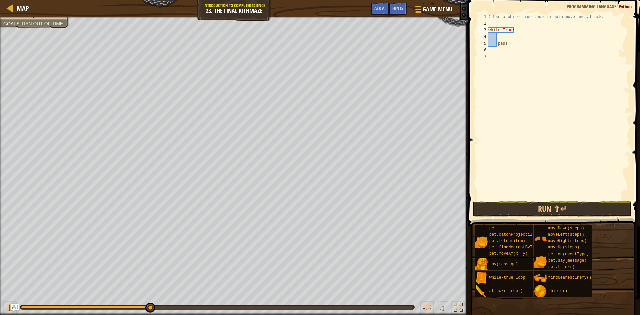
type textarea "pass"
click at [491, 39] on div "# Use a while-true loop to both move and attack. while True : pass" at bounding box center [558, 113] width 143 height 200
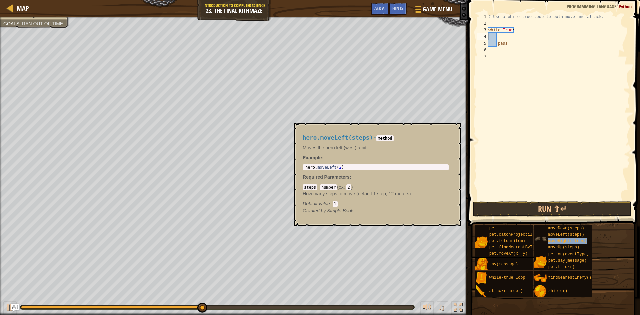
type textarea "moveRight(steps)"
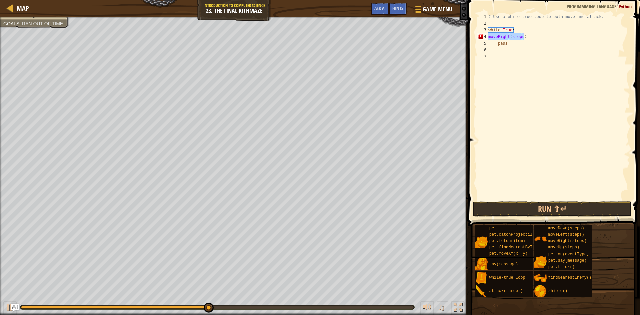
click at [506, 36] on div "# Use a while-true loop to both move and attack. while True : moveRight ( steps…" at bounding box center [558, 106] width 143 height 187
click at [570, 214] on button "Run ⇧↵" at bounding box center [552, 208] width 159 height 15
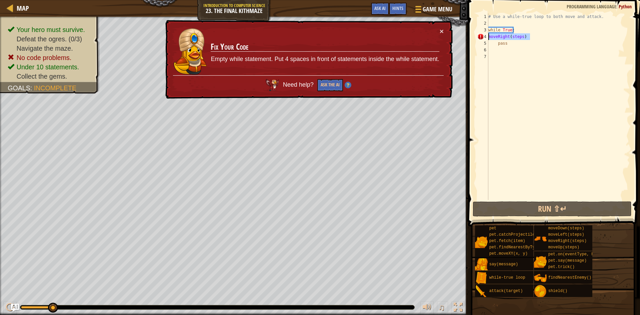
drag, startPoint x: 530, startPoint y: 37, endPoint x: 488, endPoint y: 38, distance: 41.7
click at [488, 38] on div "moveRight(steps) 1 2 3 4 5 6 7 # Use a while-true loop to both move and attack.…" at bounding box center [553, 106] width 154 height 187
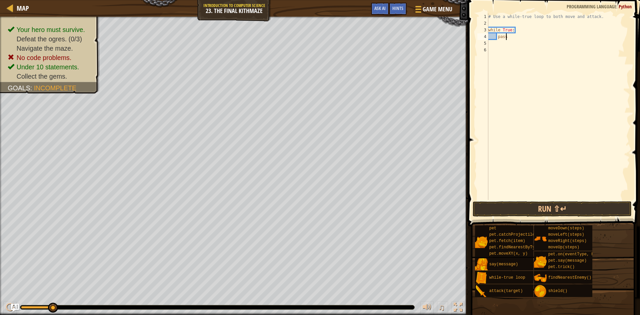
click at [518, 35] on div "# Use a while-true loop to both move and attack. while True : pass" at bounding box center [558, 113] width 143 height 200
click at [444, 13] on span "Game Menu" at bounding box center [437, 9] width 31 height 9
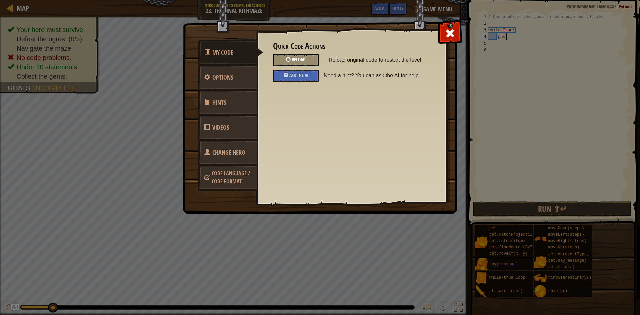
click at [290, 57] on div "Reload" at bounding box center [296, 60] width 46 height 12
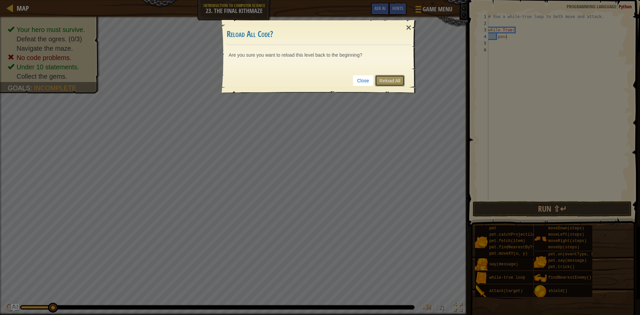
click at [389, 82] on link "Reload All" at bounding box center [390, 80] width 30 height 11
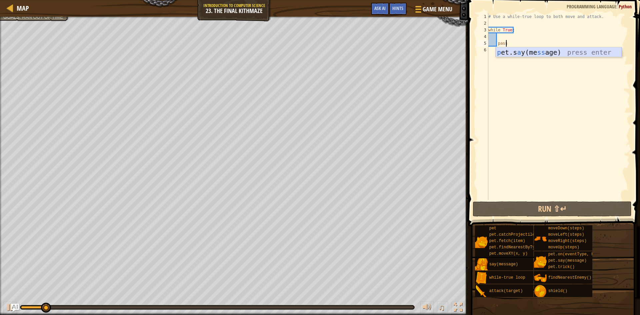
click at [507, 51] on div "p et.s a y(me ss age) press enter" at bounding box center [559, 62] width 126 height 30
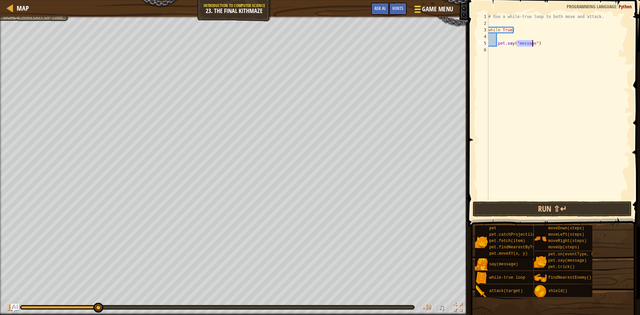
click at [440, 10] on span "Game Menu" at bounding box center [437, 9] width 31 height 9
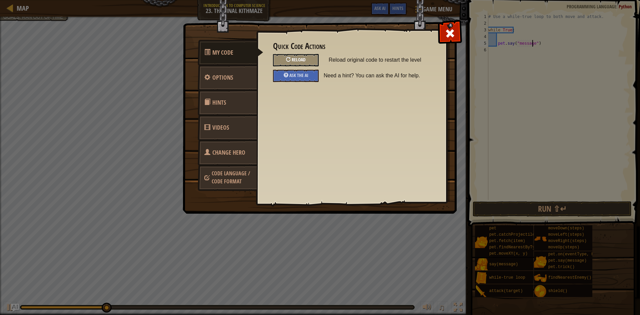
click at [280, 54] on div "Reload" at bounding box center [296, 60] width 46 height 12
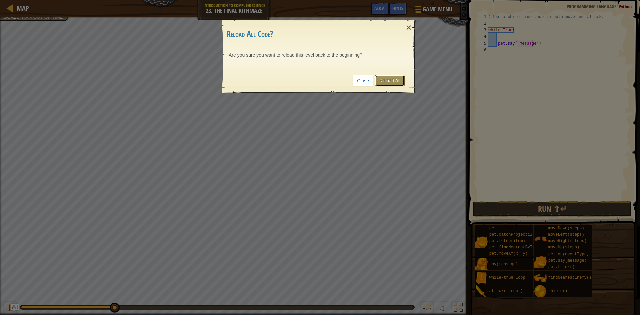
click at [385, 84] on link "Reload All" at bounding box center [390, 80] width 30 height 11
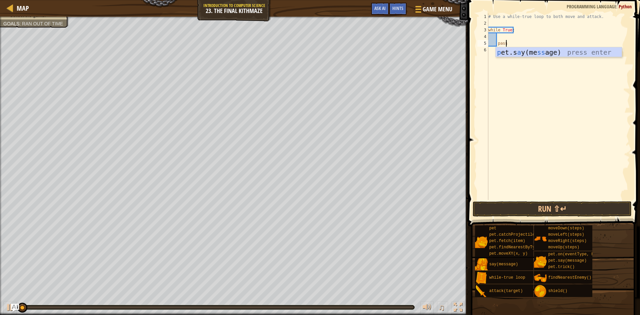
type textarea "pass"
click at [494, 39] on div "# Use a while-true loop to both move and attack. while True : pass" at bounding box center [558, 113] width 143 height 200
paste textarea "moveRight(steps)"
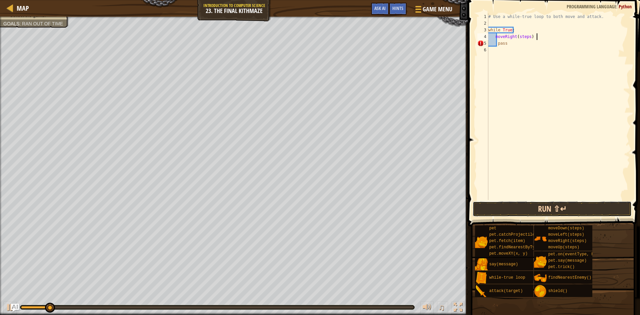
click at [538, 203] on button "Run ⇧↵" at bounding box center [552, 208] width 159 height 15
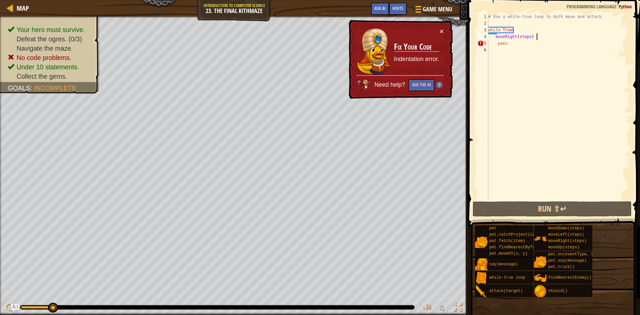
click at [508, 44] on div "# Use a while-true loop to both move and attack. while True : moveRight ( steps…" at bounding box center [558, 113] width 143 height 200
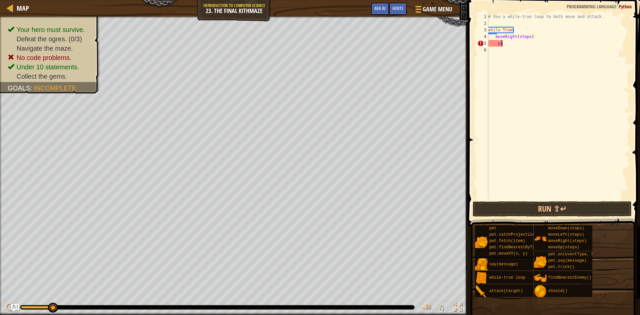
type textarea "p"
click at [560, 205] on button "Run ⇧↵" at bounding box center [552, 208] width 159 height 15
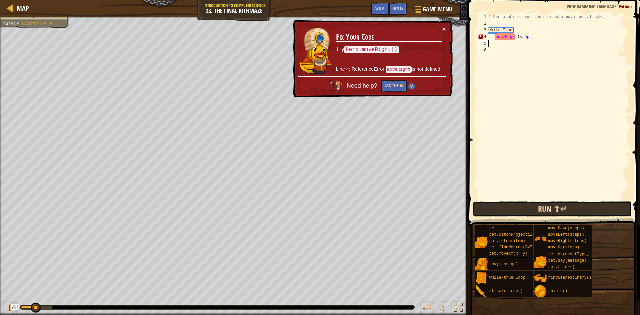
click at [557, 202] on button "Run ⇧↵" at bounding box center [552, 208] width 159 height 15
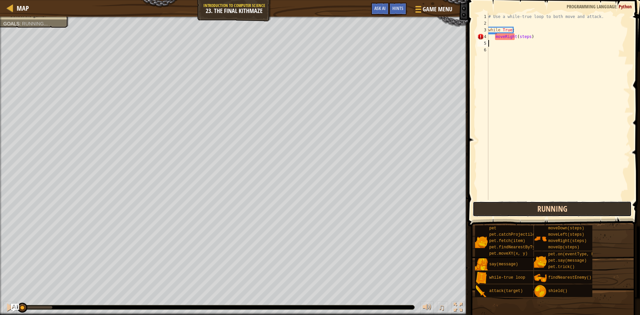
click at [557, 202] on button "Running" at bounding box center [552, 208] width 159 height 15
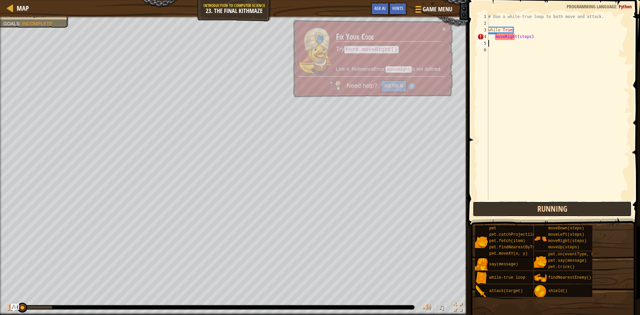
click at [557, 202] on button "Running" at bounding box center [552, 208] width 159 height 15
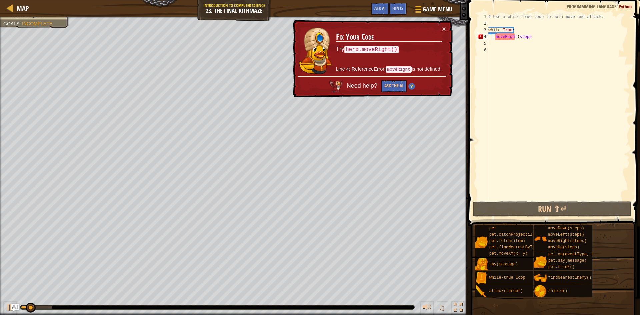
click at [493, 37] on div "# Use a while-true loop to both move and attack. while True : moveRight ( steps…" at bounding box center [558, 113] width 143 height 200
click at [495, 37] on div "# Use a while-true loop to both move and attack. while True : moveRight ( steps…" at bounding box center [558, 113] width 143 height 200
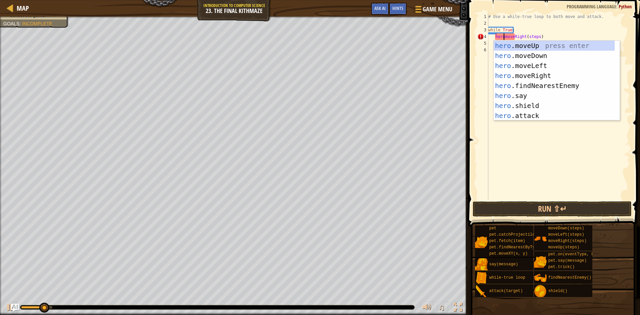
scroll to position [3, 2]
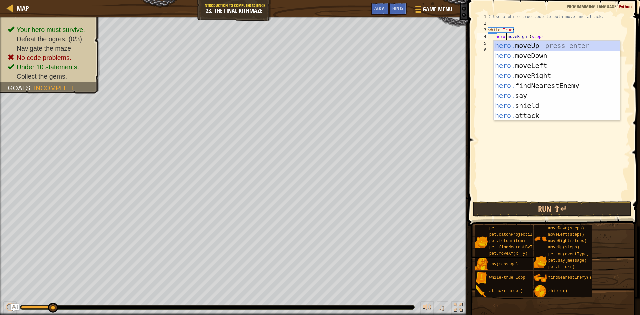
click at [544, 201] on span at bounding box center [554, 104] width 177 height 246
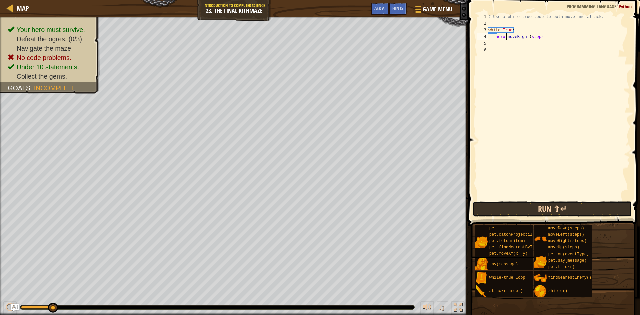
click at [545, 203] on button "Run ⇧↵" at bounding box center [552, 208] width 159 height 15
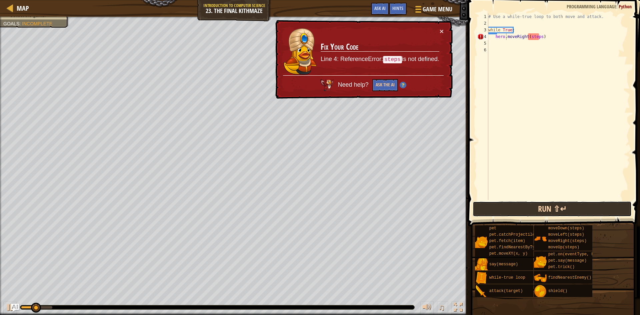
click at [545, 203] on button "Run ⇧↵" at bounding box center [552, 208] width 159 height 15
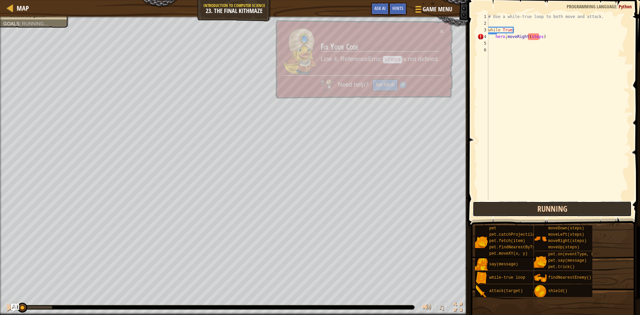
click at [545, 203] on button "Running" at bounding box center [552, 208] width 159 height 15
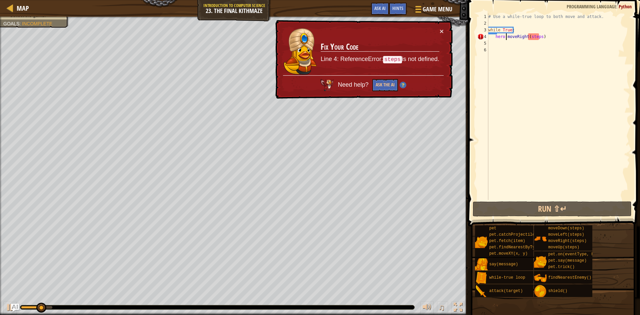
click at [533, 38] on div "# Use a while-true loop to both move and attack. while True : hero . moveRight …" at bounding box center [558, 113] width 143 height 200
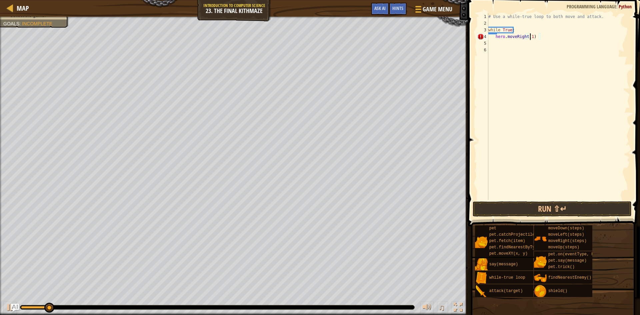
scroll to position [3, 4]
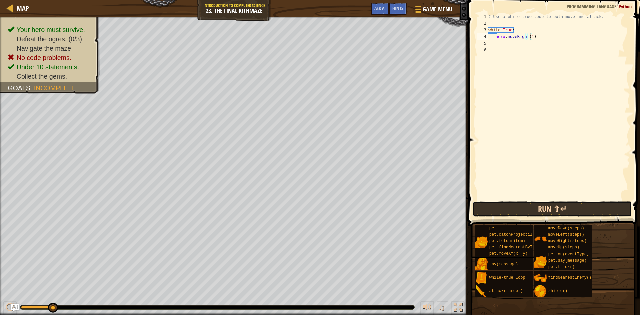
click at [574, 209] on button "Run ⇧↵" at bounding box center [552, 208] width 159 height 15
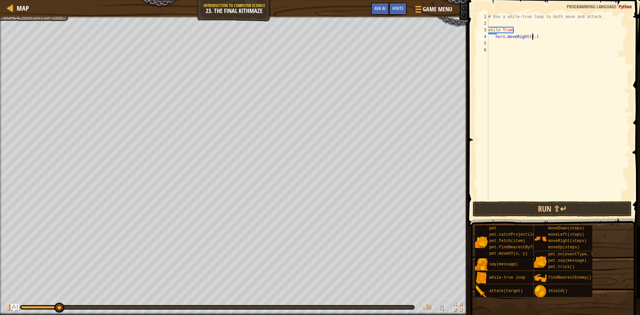
scroll to position [3, 4]
type textarea "hero.moveRight(0.5)"
click at [531, 53] on div "# Use a while-true loop to both move and attack. while True : hero . moveRight …" at bounding box center [558, 113] width 143 height 200
click at [510, 42] on div "# Use a while-true loop to both move and attack. while True : hero . moveRight …" at bounding box center [558, 106] width 143 height 187
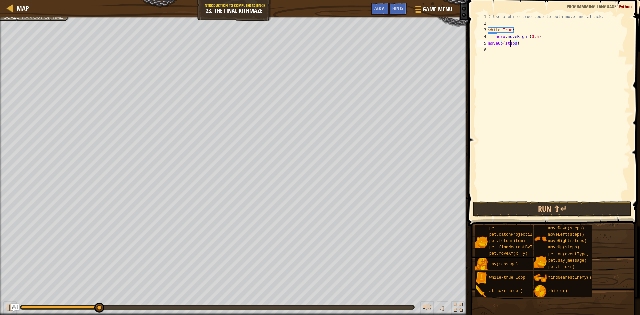
click at [510, 42] on div "# Use a while-true loop to both move and attack. while True : hero . moveRight …" at bounding box center [558, 113] width 143 height 200
click at [589, 212] on button "Run ⇧↵" at bounding box center [552, 208] width 159 height 15
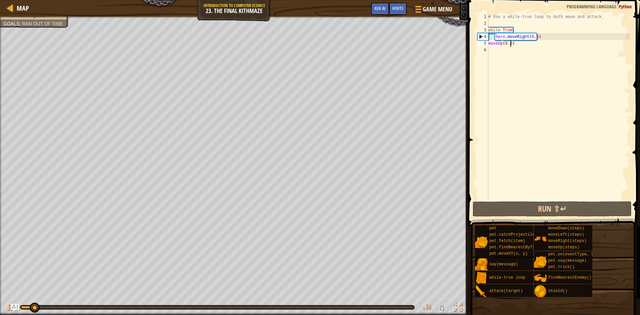
click at [534, 37] on div "# Use a while-true loop to both move and attack. while True : hero . moveRight …" at bounding box center [558, 113] width 143 height 200
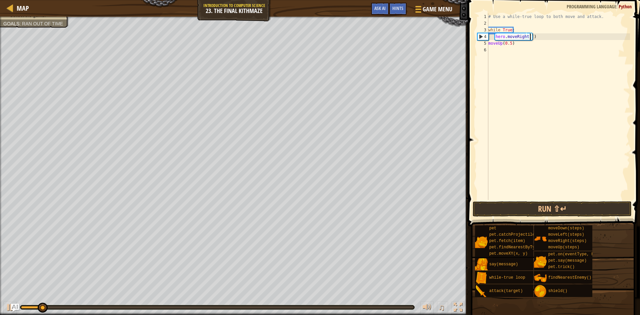
click at [509, 45] on div "# Use a while-true loop to both move and attack. while True : hero . moveRight …" at bounding box center [558, 113] width 143 height 200
click at [509, 44] on div "# Use a while-true loop to both move and attack. while True : hero . moveRight …" at bounding box center [558, 106] width 143 height 187
click at [509, 44] on div "# Use a while-true loop to both move and attack. while True : hero . moveRight …" at bounding box center [558, 113] width 143 height 200
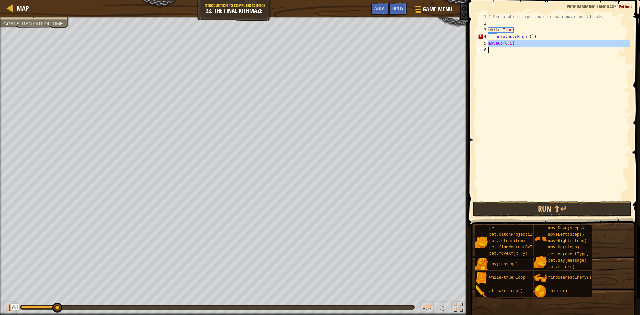
click at [509, 44] on div "# Use a while-true loop to both move and attack. while True : hero . moveRight …" at bounding box center [558, 106] width 143 height 187
drag, startPoint x: 510, startPoint y: 43, endPoint x: 504, endPoint y: 44, distance: 6.1
click at [504, 44] on div "# Use a while-true loop to both move and attack. while True : hero . moveRight …" at bounding box center [558, 113] width 143 height 200
drag, startPoint x: 530, startPoint y: 36, endPoint x: 547, endPoint y: 77, distance: 44.9
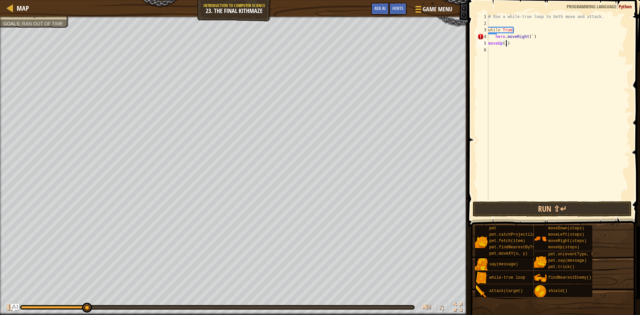
click at [530, 36] on div "# Use a while-true loop to both move and attack. while True : hero . moveRight …" at bounding box center [558, 113] width 143 height 200
type textarea "hero.moveRight(1)"
click at [551, 87] on div "# Use a while-true loop to both move and attack. while True : hero . moveRight …" at bounding box center [558, 113] width 143 height 200
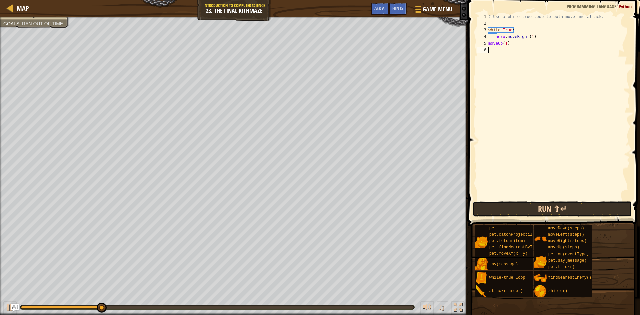
click at [530, 211] on button "Run ⇧↵" at bounding box center [552, 208] width 159 height 15
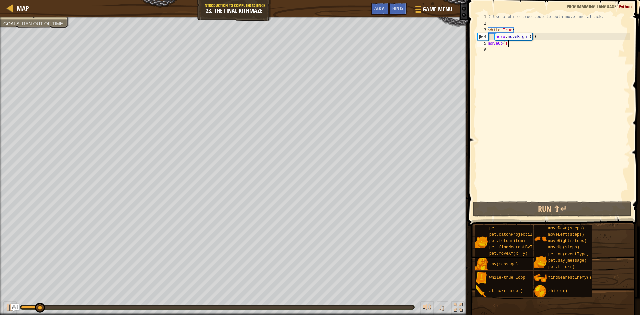
click at [508, 43] on div "# Use a while-true loop to both move and attack. while True : hero . moveRight …" at bounding box center [558, 113] width 143 height 200
type textarea "moveUp(1)"
click at [511, 50] on div "# Use a while-true loop to both move and attack. while True : hero . moveRight …" at bounding box center [558, 113] width 143 height 200
drag, startPoint x: 530, startPoint y: 36, endPoint x: 523, endPoint y: 93, distance: 57.4
click at [530, 36] on div "# Use a while-true loop to both move and attack. while True : hero . moveRight …" at bounding box center [558, 113] width 143 height 200
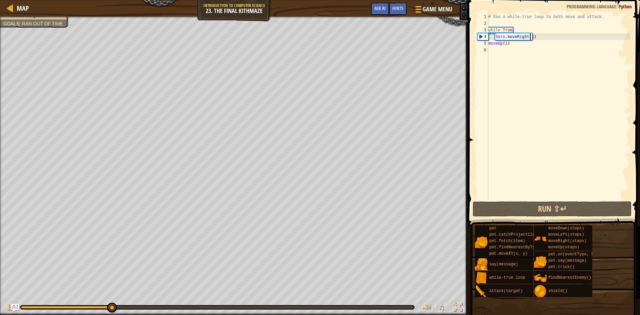
type textarea "hero.moveRight()"
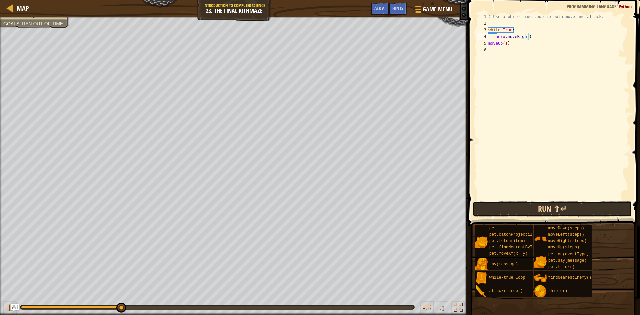
click at [528, 208] on button "Run ⇧↵" at bounding box center [552, 208] width 159 height 15
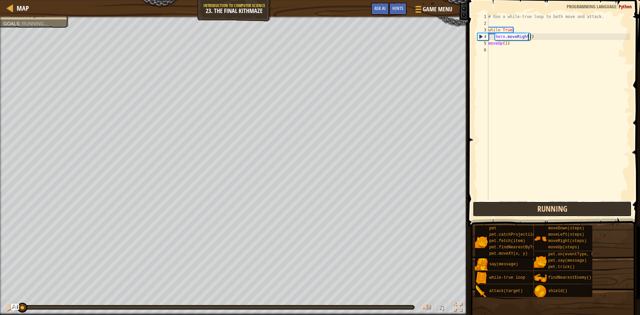
click at [528, 208] on button "Running" at bounding box center [552, 208] width 159 height 15
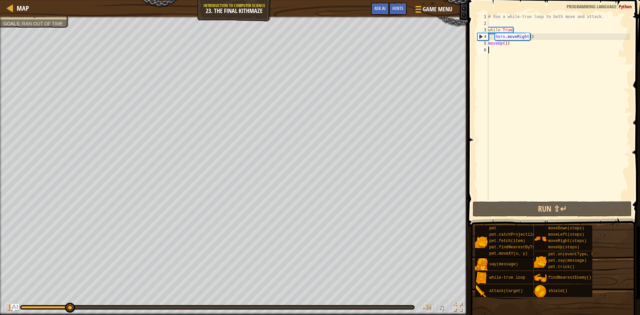
click at [507, 47] on div "# Use a while-true loop to both move and attack. while True : hero . moveRight …" at bounding box center [558, 113] width 143 height 200
click at [488, 42] on div "5" at bounding box center [482, 43] width 11 height 7
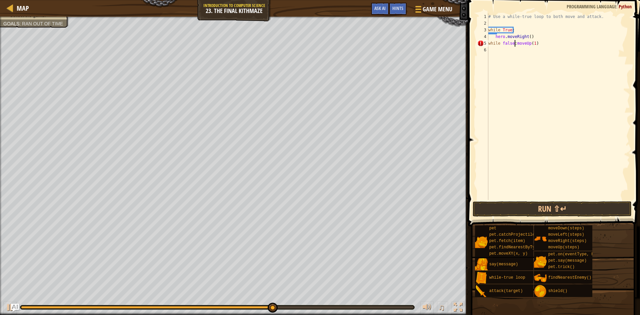
scroll to position [3, 2]
click at [525, 207] on button "Run ⇧↵" at bounding box center [552, 208] width 159 height 15
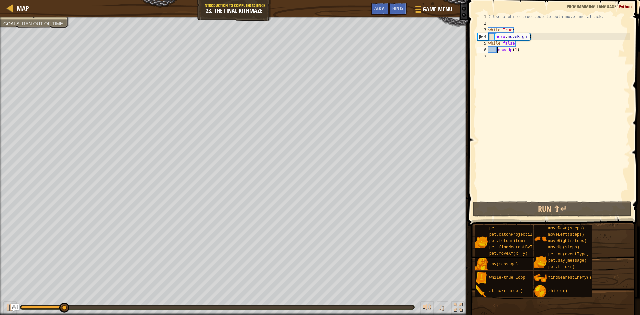
click at [526, 53] on div "# Use a while-true loop to both move and attack. while True : hero . moveRight …" at bounding box center [558, 113] width 143 height 200
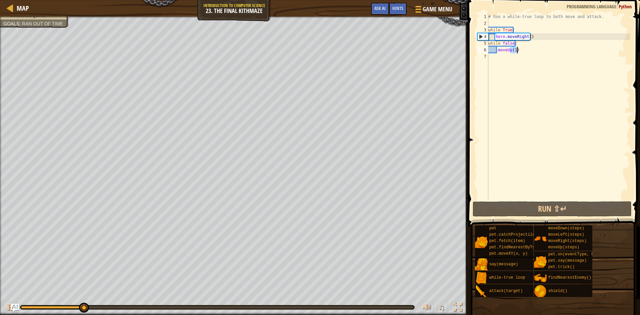
click at [527, 52] on div "# Use a while-true loop to both move and attack. while True : hero . moveRight …" at bounding box center [558, 113] width 143 height 200
click at [531, 52] on div "# Use a while-true loop to both move and attack. while True : hero . moveRight …" at bounding box center [558, 106] width 143 height 187
click at [531, 52] on div "# Use a while-true loop to both move and attack. while True : hero . moveRight …" at bounding box center [558, 113] width 143 height 200
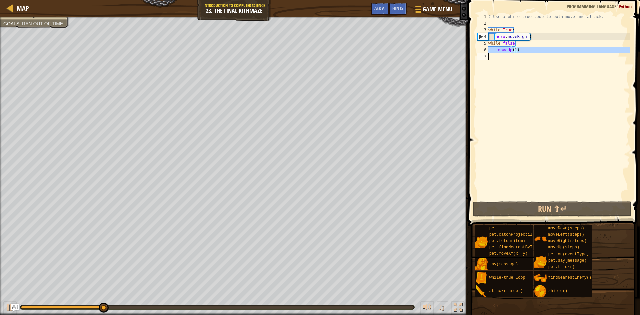
type textarea "moveUp(1)"
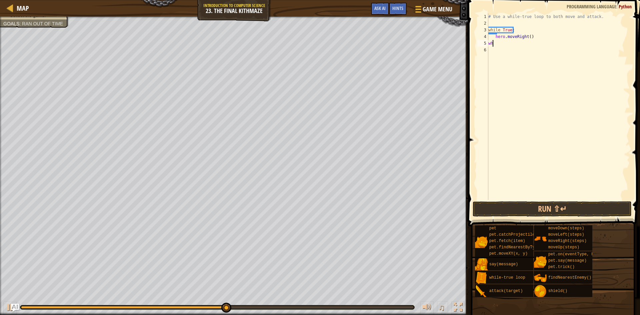
type textarea "w"
type textarea "hero.moveRight()"
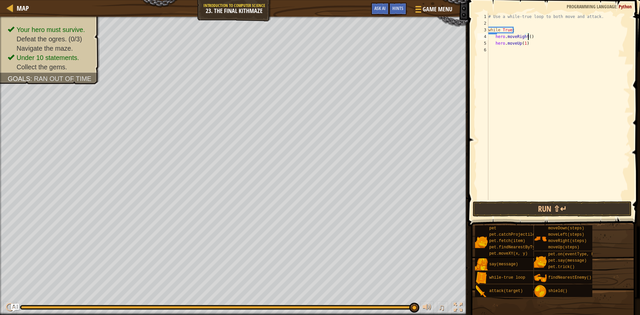
click at [528, 34] on div "# Use a while-true loop to both move and attack. while True : hero . moveRight …" at bounding box center [558, 113] width 143 height 200
type textarea "hero.moveRight(1)"
click at [544, 205] on button "Run ⇧↵" at bounding box center [552, 208] width 159 height 15
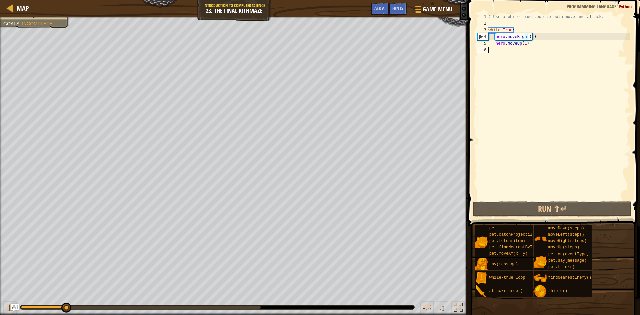
click at [530, 53] on div "# Use a while-true loop to both move and attack. while True : hero . moveRight …" at bounding box center [558, 113] width 143 height 200
click at [507, 52] on div "# Use a while-true loop to both move and attack. while True : hero . moveRight …" at bounding box center [558, 113] width 143 height 200
click at [507, 49] on div "# Use a while-true loop to both move and attack. while True : hero . moveRight …" at bounding box center [558, 113] width 143 height 200
click at [533, 42] on div "# Use a while-true loop to both move and attack. while True : hero . moveRight …" at bounding box center [558, 113] width 143 height 200
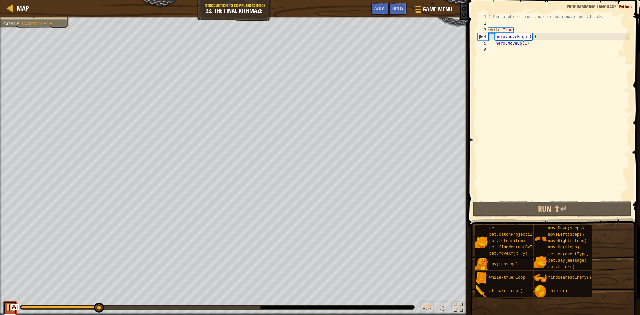
click at [7, 306] on div at bounding box center [10, 307] width 9 height 9
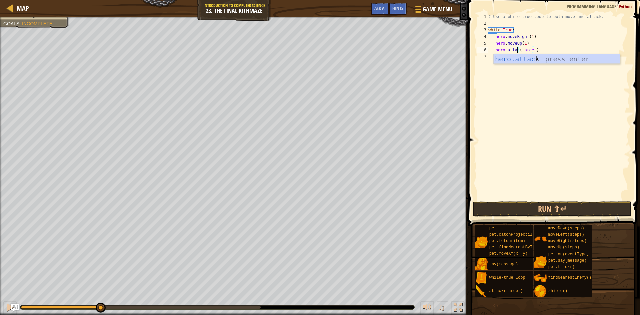
scroll to position [3, 3]
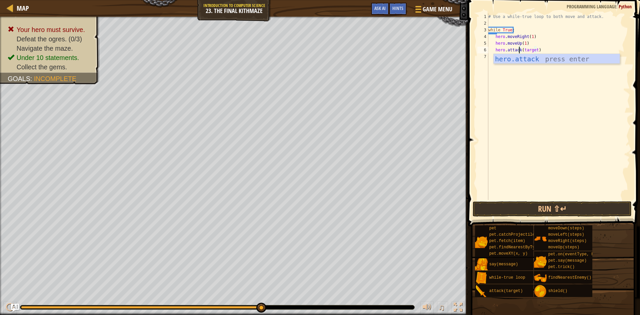
drag, startPoint x: 180, startPoint y: 308, endPoint x: 335, endPoint y: 305, distance: 155.0
click at [335, 305] on div at bounding box center [217, 307] width 395 height 5
click at [525, 42] on div "# Use a while-true loop to both move and attack. while True : hero . moveRight …" at bounding box center [558, 106] width 143 height 187
type textarea "findNearestEnemy()"
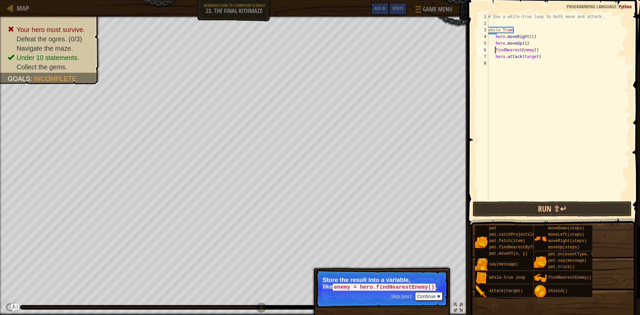
click at [491, 23] on div "# Use a while-true loop to both move and attack. while True : hero . moveRight …" at bounding box center [558, 113] width 143 height 200
click at [527, 58] on div "# Use a while-true loop to both move and attack. enemy = heo . findNearestEnemy…" at bounding box center [558, 113] width 143 height 200
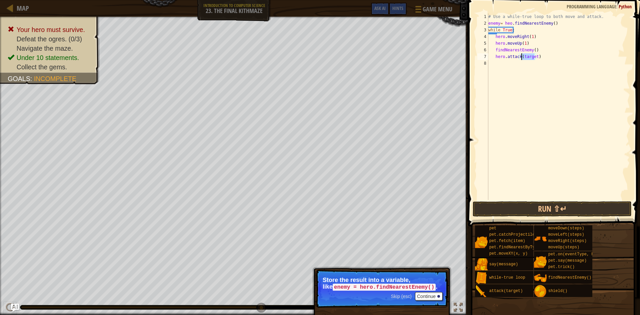
click at [534, 24] on div "# Use a while-true loop to both move and attack. enemy = heo . findNearestEnemy…" at bounding box center [558, 113] width 143 height 200
click at [508, 23] on div "# Use a while-true loop to both move and attack. enemy = heo . findNearestEnemy…" at bounding box center [558, 106] width 143 height 187
type textarea "enemy= hero.findNearestEnemy()"
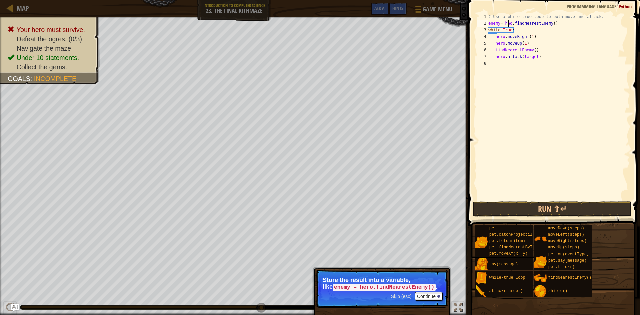
scroll to position [3, 2]
click at [492, 94] on div "# Use a while-true loop to both move and attack. enemy = hero . findNearestEnem…" at bounding box center [558, 113] width 143 height 200
click at [529, 57] on div "# Use a while-true loop to both move and attack. enemy = hero . findNearestEnem…" at bounding box center [558, 113] width 143 height 200
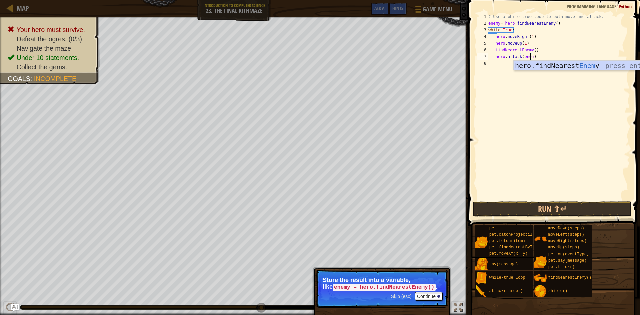
type textarea "hero.attack(enemy)"
click at [511, 88] on div "# Use a while-true loop to both move and attack. enemy = hero . findNearestEnem…" at bounding box center [558, 113] width 143 height 200
click at [550, 208] on button "Run ⇧↵" at bounding box center [552, 208] width 159 height 15
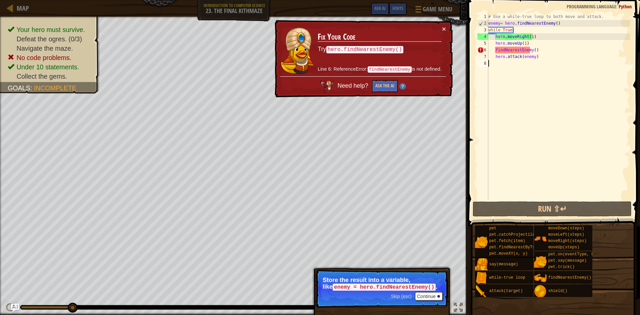
click at [503, 50] on div "# Use a while-true loop to both move and attack. enemy = hero . findNearestEnem…" at bounding box center [558, 113] width 143 height 200
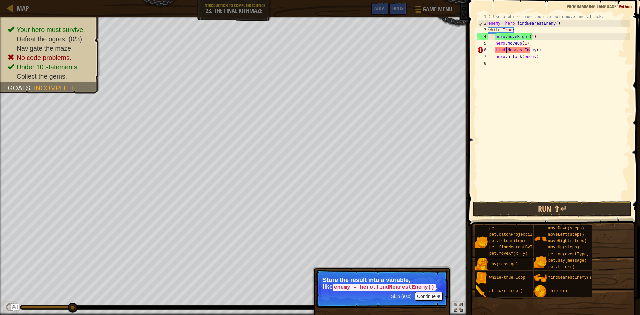
scroll to position [3, 2]
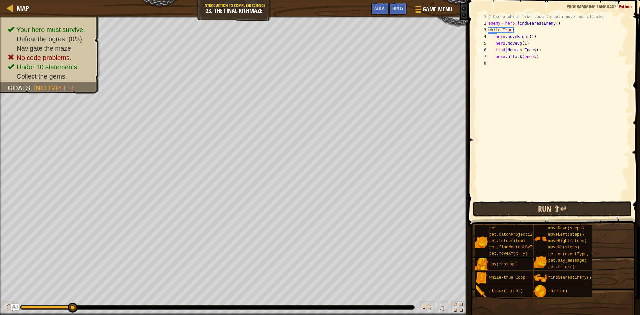
click at [536, 208] on button "Run ⇧↵" at bounding box center [552, 208] width 159 height 15
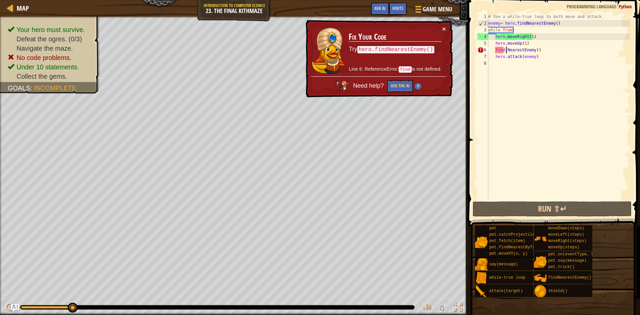
click at [494, 50] on div "# Use a while-true loop to both move and attack. enemy = hero . findNearestEnem…" at bounding box center [558, 113] width 143 height 200
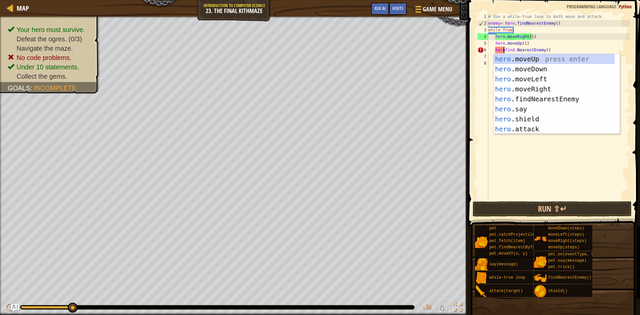
type textarea "hero.find.NearestEnemy()"
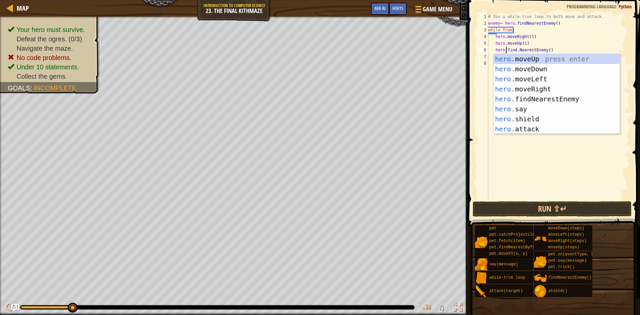
click at [505, 141] on div "# Use a while-true loop to both move and attack. enemy = hero . findNearestEnem…" at bounding box center [558, 113] width 143 height 200
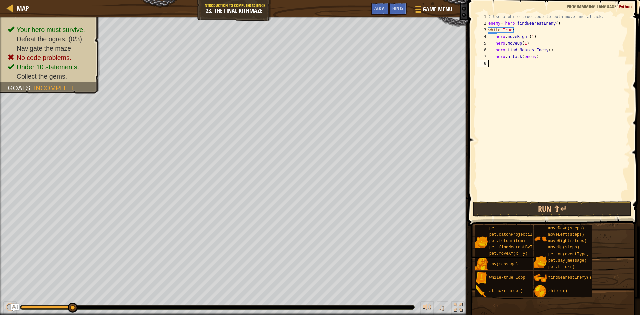
scroll to position [3, 0]
click at [520, 209] on button "Run ⇧↵" at bounding box center [552, 208] width 159 height 15
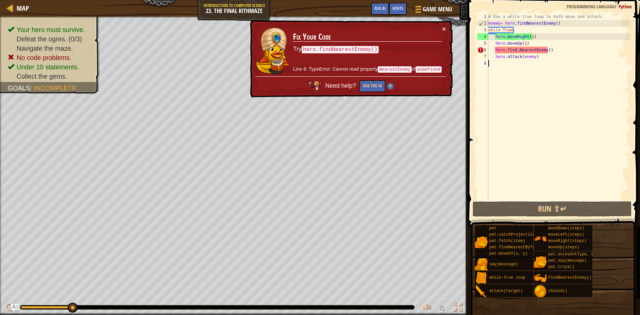
click at [517, 49] on div "# Use a while-true loop to both move and attack. enemy = hero . findNearestEnem…" at bounding box center [558, 113] width 143 height 200
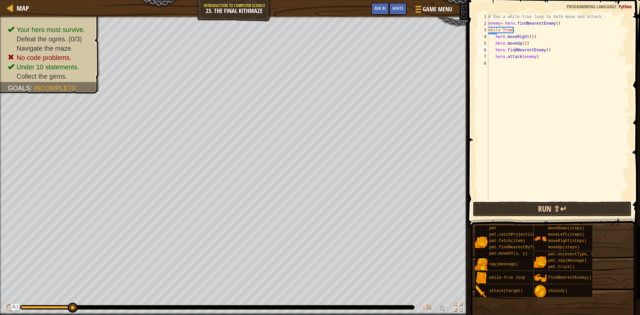
click at [555, 210] on button "Run ⇧↵" at bounding box center [552, 208] width 159 height 15
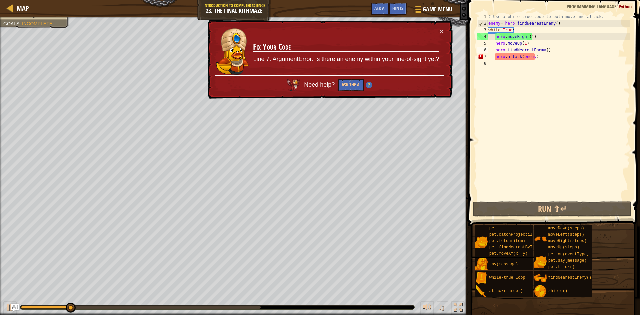
click at [537, 59] on div "# Use a while-true loop to both move and attack. enemy = hero . findNearestEnem…" at bounding box center [558, 113] width 143 height 200
click at [492, 55] on div "# Use a while-true loop to both move and attack. enemy = hero . findNearestEnem…" at bounding box center [558, 113] width 143 height 200
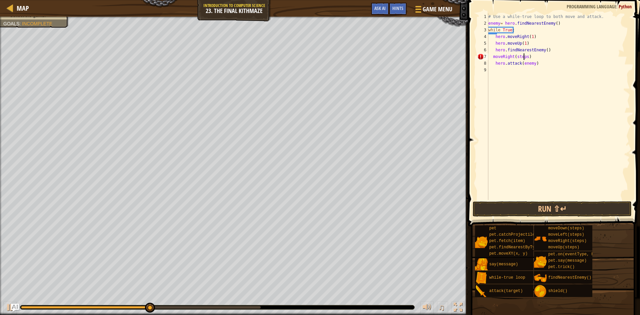
click at [523, 53] on div "# Use a while-true loop to both move and attack. enemy = hero . findNearestEnem…" at bounding box center [558, 113] width 143 height 200
click at [523, 54] on div "# Use a while-true loop to both move and attack. enemy = hero . findNearestEnem…" at bounding box center [558, 113] width 143 height 200
click at [522, 54] on div "# Use a while-true loop to both move and attack. enemy = hero . findNearestEnem…" at bounding box center [558, 106] width 143 height 187
click at [522, 55] on div "# Use a while-true loop to both move and attack. enemy = hero . findNearestEnem…" at bounding box center [558, 113] width 143 height 200
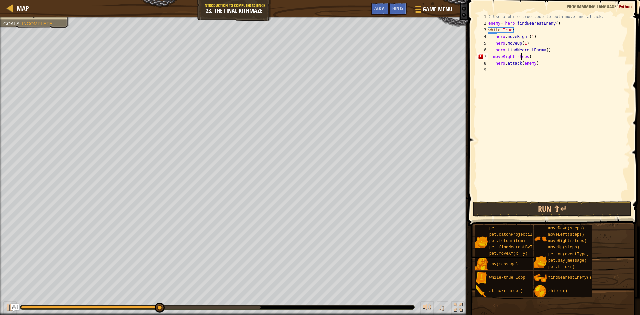
click at [522, 55] on div "# Use a while-true loop to both move and attack. enemy = hero . findNearestEnem…" at bounding box center [558, 113] width 143 height 200
click at [548, 211] on button "Run ⇧↵" at bounding box center [552, 208] width 159 height 15
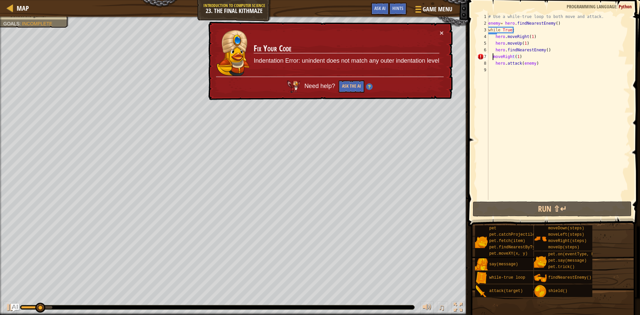
click at [493, 56] on div "# Use a while-true loop to both move and attack. enemy = hero . findNearestEnem…" at bounding box center [558, 113] width 143 height 200
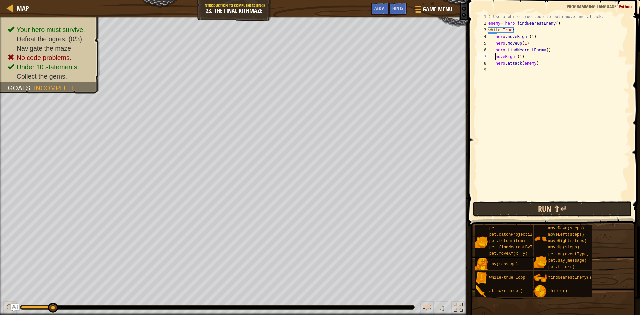
click at [542, 212] on button "Run ⇧↵" at bounding box center [552, 208] width 159 height 15
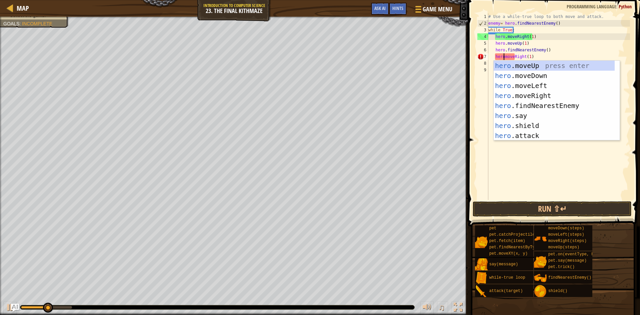
scroll to position [3, 2]
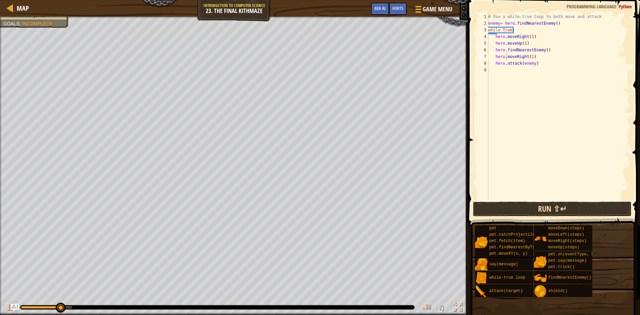
click at [515, 205] on button "Run ⇧↵" at bounding box center [552, 208] width 159 height 15
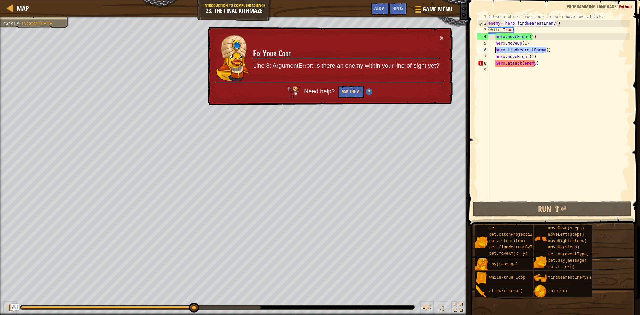
drag, startPoint x: 552, startPoint y: 51, endPoint x: 494, endPoint y: 50, distance: 57.7
click at [494, 50] on div "# Use a while-true loop to both move and attack. enemy = hero . findNearestEnem…" at bounding box center [558, 113] width 143 height 200
type textarea "hero.findNearestEnemy()"
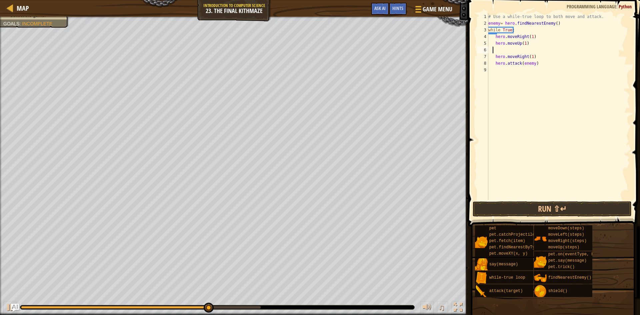
scroll to position [3, 0]
click at [541, 56] on div "# Use a while-true loop to both move and attack. enemy = hero . findNearestEnem…" at bounding box center [558, 113] width 143 height 200
click at [543, 51] on div "# Use a while-true loop to both move and attack. enemy = hero . findNearestEnem…" at bounding box center [558, 113] width 143 height 200
type textarea "hero.moveRight(1)"
paste textarea "hero.findNearestEnemy()"
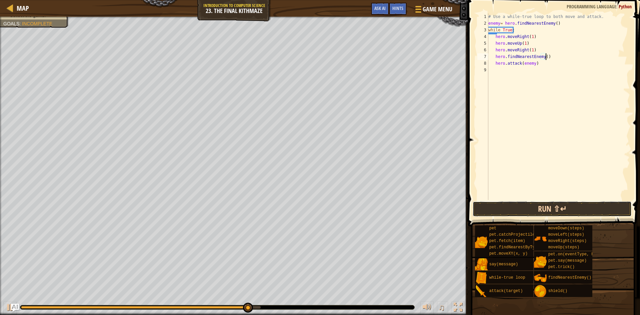
click at [533, 208] on button "Run ⇧↵" at bounding box center [552, 208] width 159 height 15
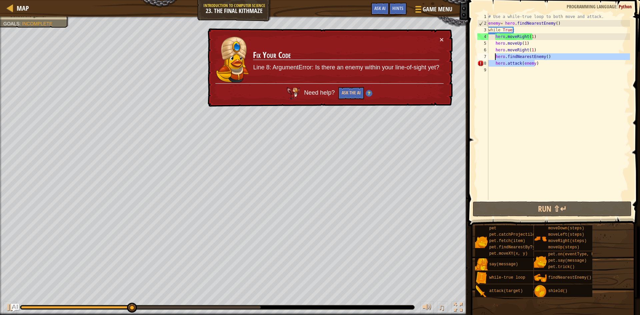
drag, startPoint x: 534, startPoint y: 65, endPoint x: 496, endPoint y: 56, distance: 39.1
click at [496, 56] on div "# Use a while-true loop to both move and attack. enemy = hero . findNearestEnem…" at bounding box center [558, 113] width 143 height 200
type textarea "hero.findNearestEnemy() hero.attack(enemy)"
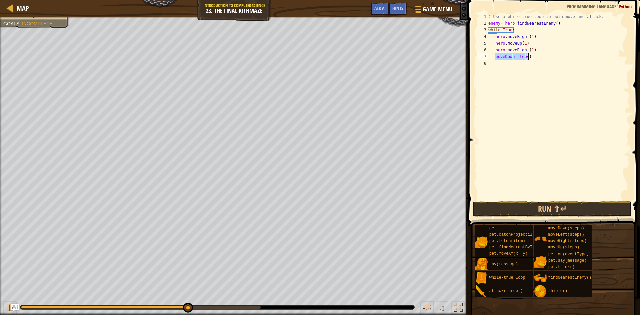
click at [495, 56] on div "# Use a while-true loop to both move and attack. enemy = hero . findNearestEnem…" at bounding box center [558, 106] width 143 height 187
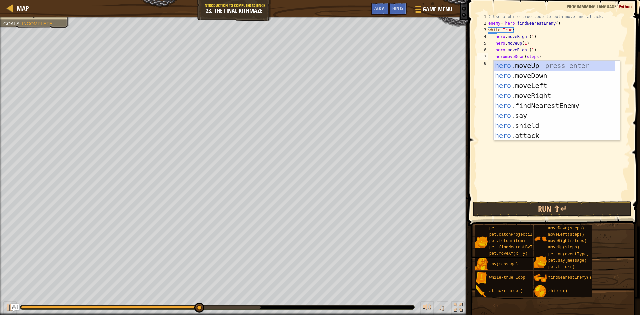
scroll to position [3, 2]
click at [534, 56] on div "# Use a while-true loop to both move and attack. enemy = hero . findNearestEnem…" at bounding box center [558, 113] width 143 height 200
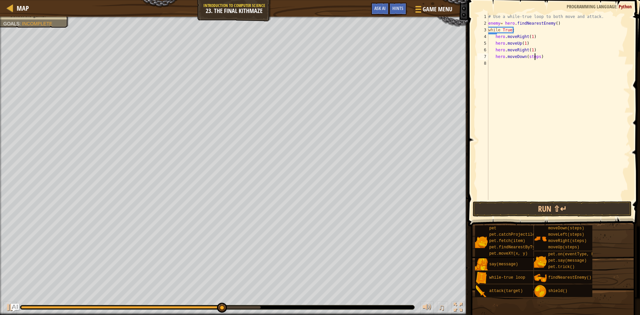
click at [534, 56] on div "# Use a while-true loop to both move and attack. enemy = hero . findNearestEnem…" at bounding box center [558, 113] width 143 height 200
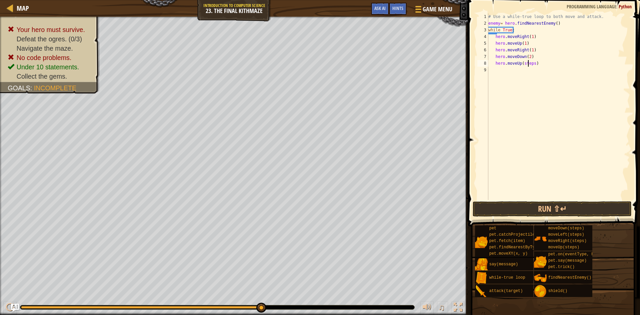
click at [529, 64] on div "# Use a while-true loop to both move and attack. enemy = hero . findNearestEnem…" at bounding box center [558, 113] width 143 height 200
type textarea "hero.moveUp(1)"
click at [507, 68] on div "# Use a while-true loop to both move and attack. enemy = hero . findNearestEnem…" at bounding box center [558, 113] width 143 height 200
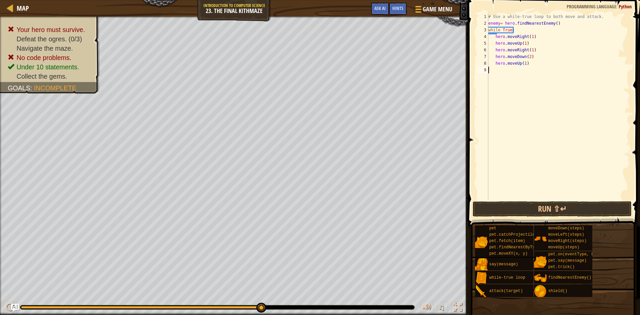
scroll to position [3, 0]
click at [528, 68] on div "# Use a while-true loop to both move and attack. enemy = hero . findNearestEnem…" at bounding box center [558, 113] width 143 height 200
click at [532, 65] on div "# Use a while-true loop to both move and attack. enemy = hero . findNearestEnem…" at bounding box center [558, 113] width 143 height 200
type textarea "hero.moveUp(1)"
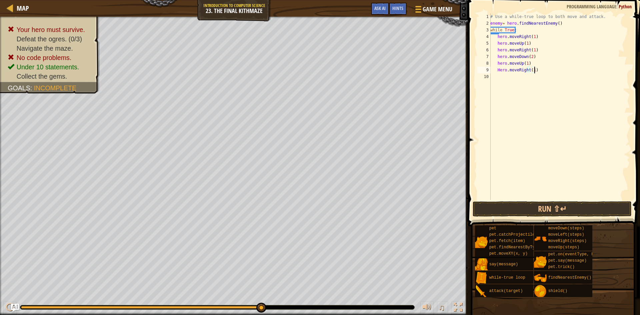
click at [499, 70] on div "# Use a while-true loop to both move and attack. enemy = hero . findNearestEnem…" at bounding box center [559, 113] width 141 height 200
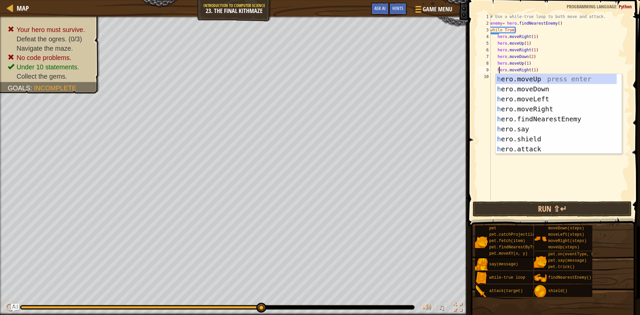
type textarea "hero.moveRight(1)"
click at [467, 94] on span at bounding box center [554, 104] width 177 height 246
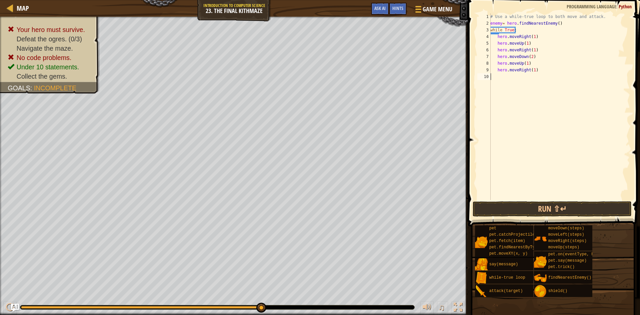
click at [513, 79] on div "# Use a while-true loop to both move and attack. enemy = hero . findNearestEnem…" at bounding box center [559, 113] width 141 height 200
type textarea "hero.moveRight(1)"
type textarea "hero.moveUp(1)"
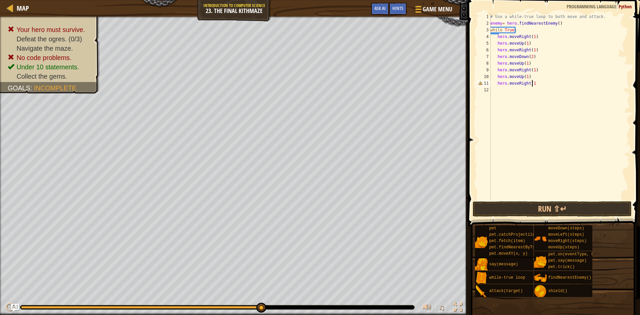
scroll to position [3, 3]
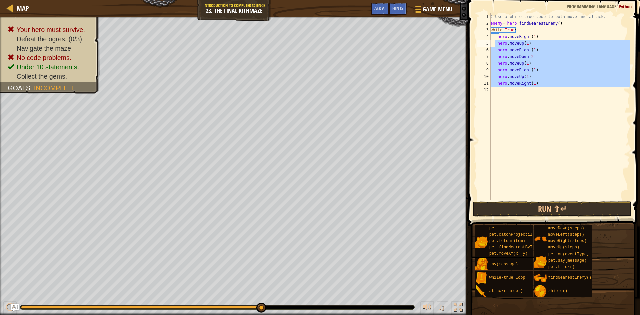
drag, startPoint x: 539, startPoint y: 87, endPoint x: 494, endPoint y: 43, distance: 62.5
click at [494, 43] on div "# Use a while-true loop to both move and attack. enemy = hero . findNearestEnem…" at bounding box center [559, 113] width 141 height 200
type textarea "hero.moveUp(1) hero.moveRight(1)"
click at [526, 92] on div "# Use a while-true loop to both move and attack. enemy = hero . findNearestEnem…" at bounding box center [559, 106] width 141 height 187
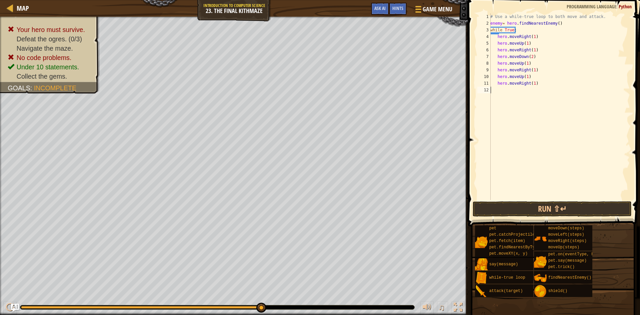
scroll to position [3, 0]
type textarea "hero.moveRight(1)"
paste textarea
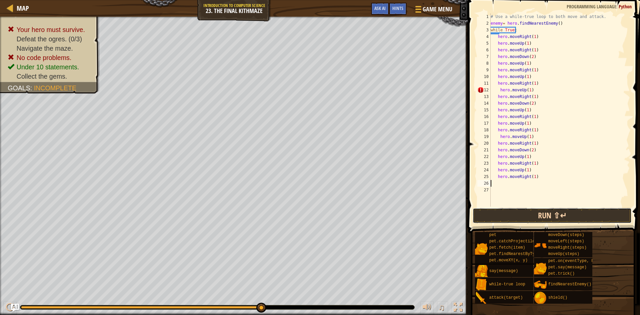
click at [536, 212] on button "Run ⇧↵" at bounding box center [552, 215] width 159 height 15
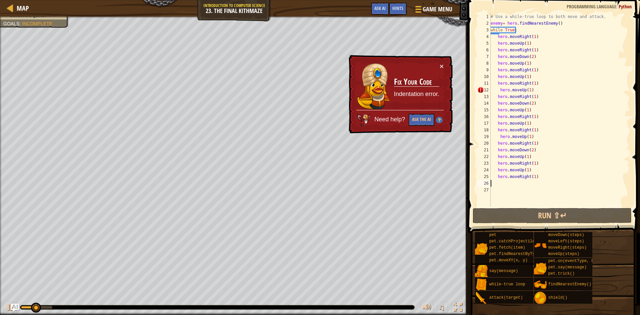
click at [500, 91] on div "# Use a while-true loop to both move and attack. enemy = hero . findNearestEnem…" at bounding box center [559, 116] width 141 height 207
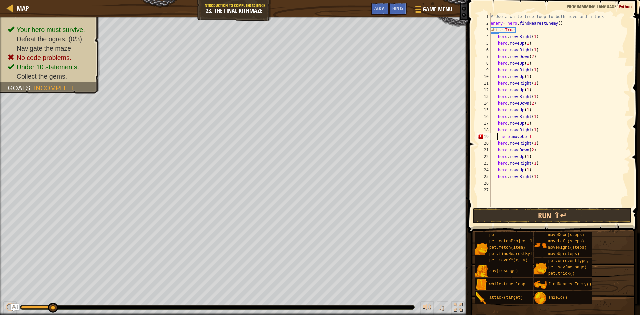
click at [498, 137] on div "# Use a while-true loop to both move and attack. enemy = hero . findNearestEnem…" at bounding box center [559, 116] width 141 height 207
click at [551, 214] on button "Run ⇧↵" at bounding box center [552, 215] width 159 height 15
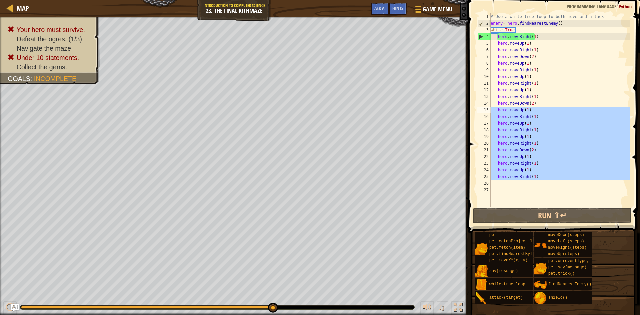
drag, startPoint x: 538, startPoint y: 186, endPoint x: 486, endPoint y: 107, distance: 94.4
click at [486, 107] on div "hero.moveUp(1) 1 2 3 4 5 6 7 8 9 10 11 12 13 14 15 16 17 18 19 20 21 22 23 24 2…" at bounding box center [553, 109] width 154 height 193
type textarea "hero.moveUp(1) hero.moveRight(1)"
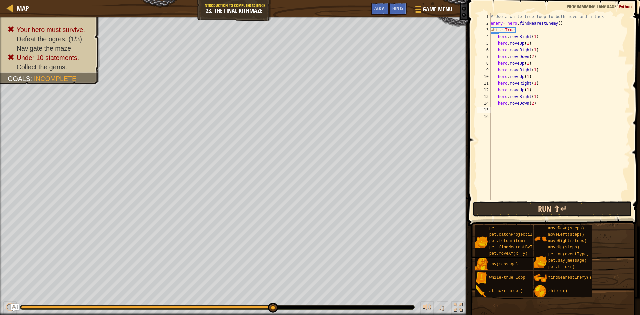
click at [535, 209] on button "Run ⇧↵" at bounding box center [552, 208] width 159 height 15
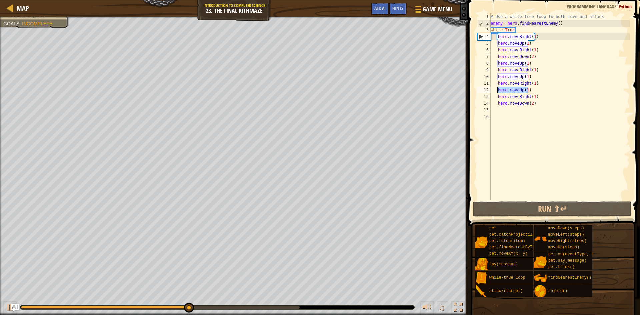
drag, startPoint x: 528, startPoint y: 91, endPoint x: 497, endPoint y: 92, distance: 31.0
click at [497, 92] on div "# Use a while-true loop to both move and attack. enemy = hero . findNearestEnem…" at bounding box center [559, 113] width 141 height 200
type textarea "hero.moveUp(1)"
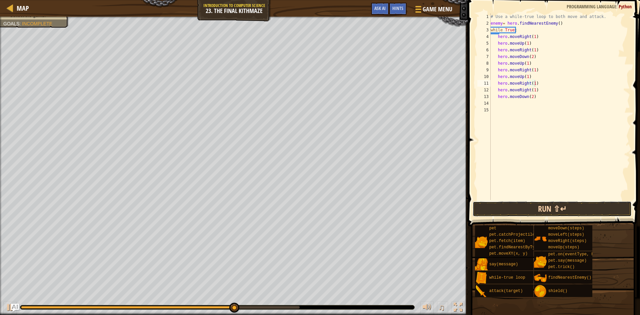
click at [540, 210] on button "Run ⇧↵" at bounding box center [552, 208] width 159 height 15
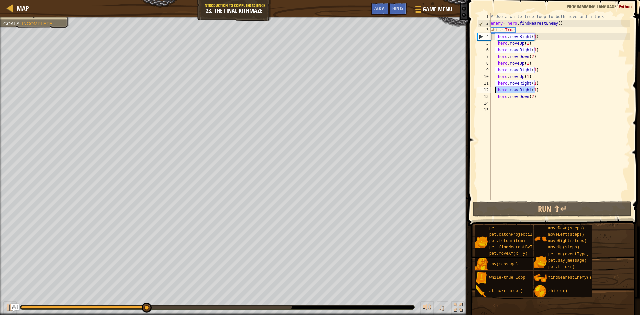
drag, startPoint x: 534, startPoint y: 91, endPoint x: 495, endPoint y: 91, distance: 38.7
click at [495, 91] on div "# Use a while-true loop to both move and attack. enemy = hero . findNearestEnem…" at bounding box center [559, 113] width 141 height 200
click at [495, 91] on div "# Use a while-true loop to both move and attack. enemy = hero . findNearestEnem…" at bounding box center [559, 106] width 141 height 187
click at [520, 77] on div "# Use a while-true loop to both move and attack. enemy = hero . findNearestEnem…" at bounding box center [559, 113] width 141 height 200
click at [168, 306] on div at bounding box center [94, 307] width 147 height 3
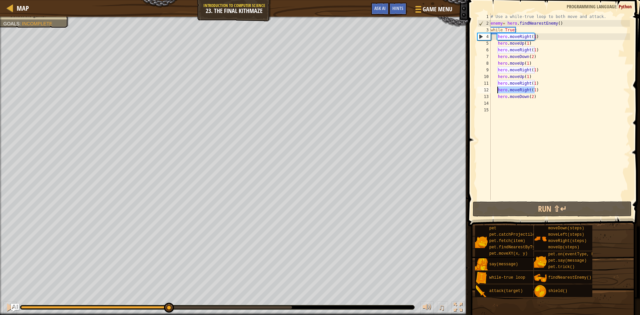
drag, startPoint x: 534, startPoint y: 91, endPoint x: 496, endPoint y: 90, distance: 38.0
click at [496, 90] on div "# Use a while-true loop to both move and attack. enemy = hero . findNearestEnem…" at bounding box center [559, 113] width 141 height 200
type textarea "hero.moveRight(1)"
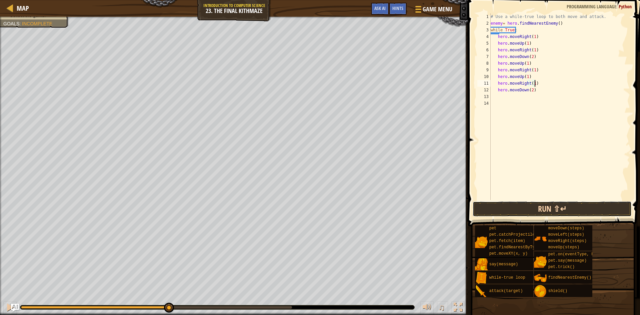
click at [543, 210] on button "Run ⇧↵" at bounding box center [552, 208] width 159 height 15
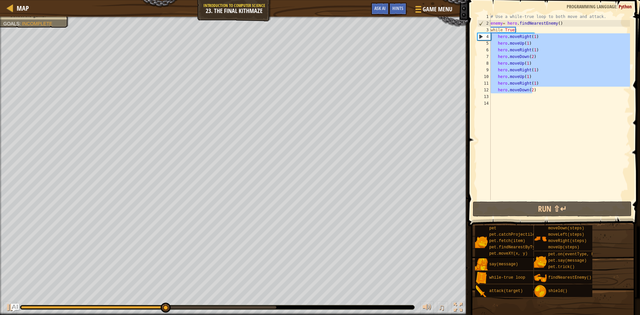
drag, startPoint x: 536, startPoint y: 91, endPoint x: 489, endPoint y: 34, distance: 73.7
click at [489, 34] on div "hero.moveRight(1) 1 2 3 4 5 6 7 8 9 10 11 12 13 14 # Use a while-true loop to b…" at bounding box center [553, 106] width 154 height 187
type textarea "hero.moveRight(1) hero.moveUp(1)"
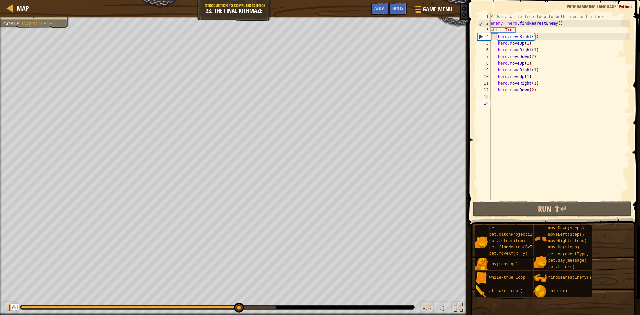
click at [544, 115] on div "# Use a while-true loop to both move and attack. enemy = hero . findNearestEnem…" at bounding box center [559, 113] width 141 height 200
click at [524, 104] on div "# Use a while-true loop to both move and attack. enemy = hero . findNearestEnem…" at bounding box center [559, 113] width 141 height 200
click at [512, 97] on div "# Use a while-true loop to both move and attack. enemy = hero . findNearestEnem…" at bounding box center [559, 113] width 141 height 200
click at [7, 306] on div at bounding box center [10, 307] width 9 height 9
